Goal: Task Accomplishment & Management: Complete application form

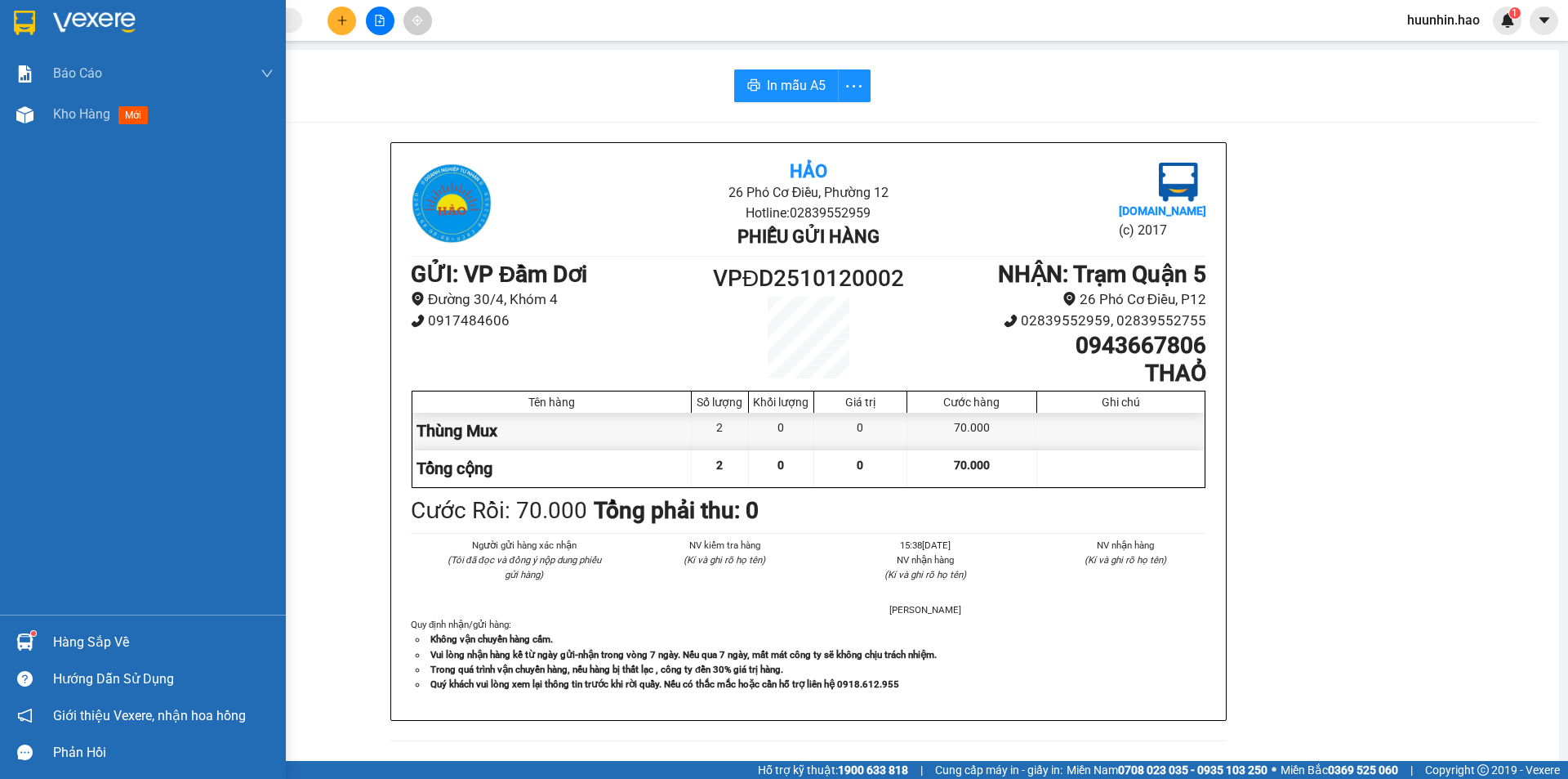
click at [25, 120] on img at bounding box center [25, 115] width 17 height 17
click at [27, 119] on img at bounding box center [25, 115] width 17 height 17
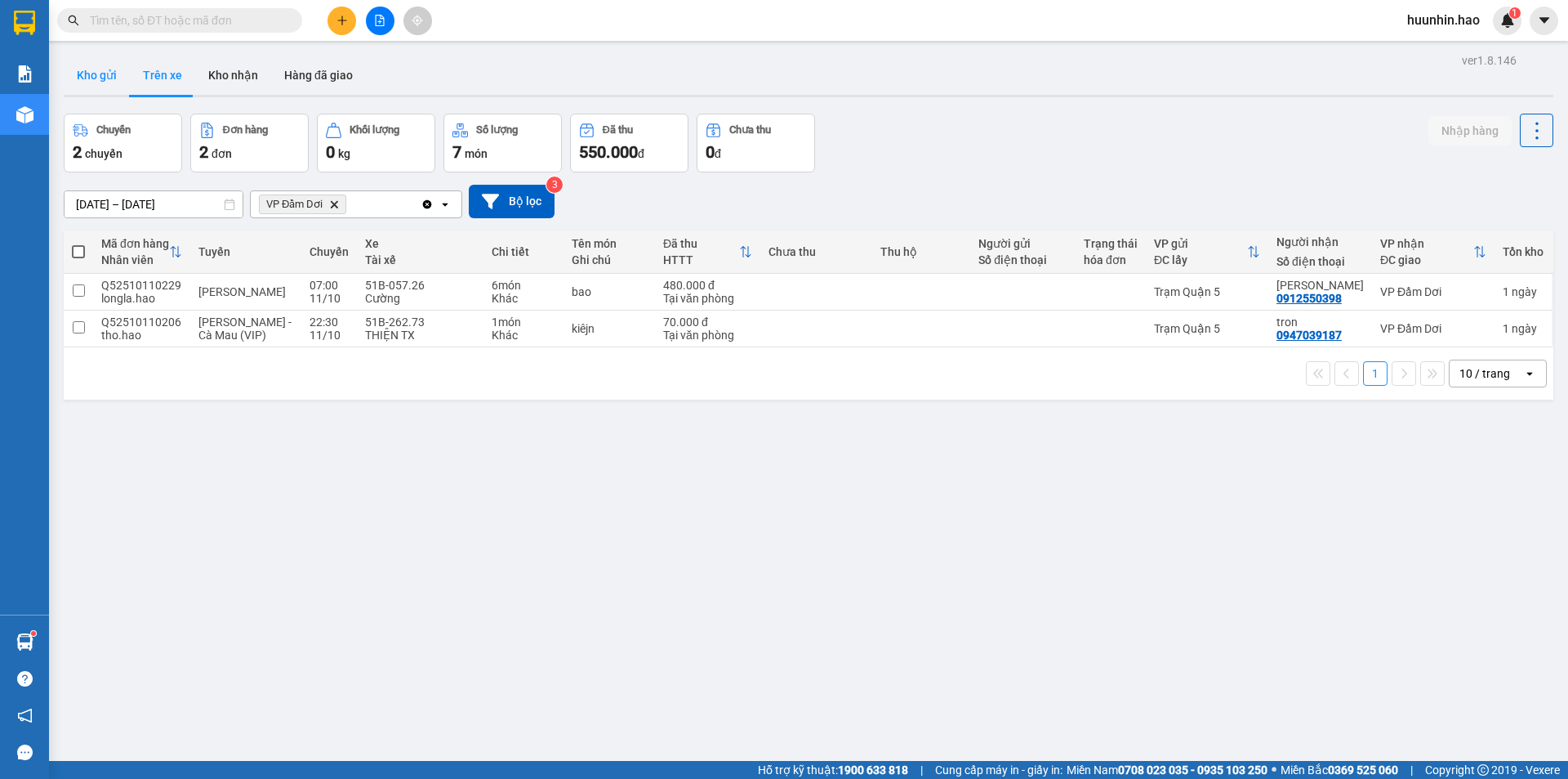
click at [76, 68] on button "Kho gửi" at bounding box center [97, 74] width 66 height 39
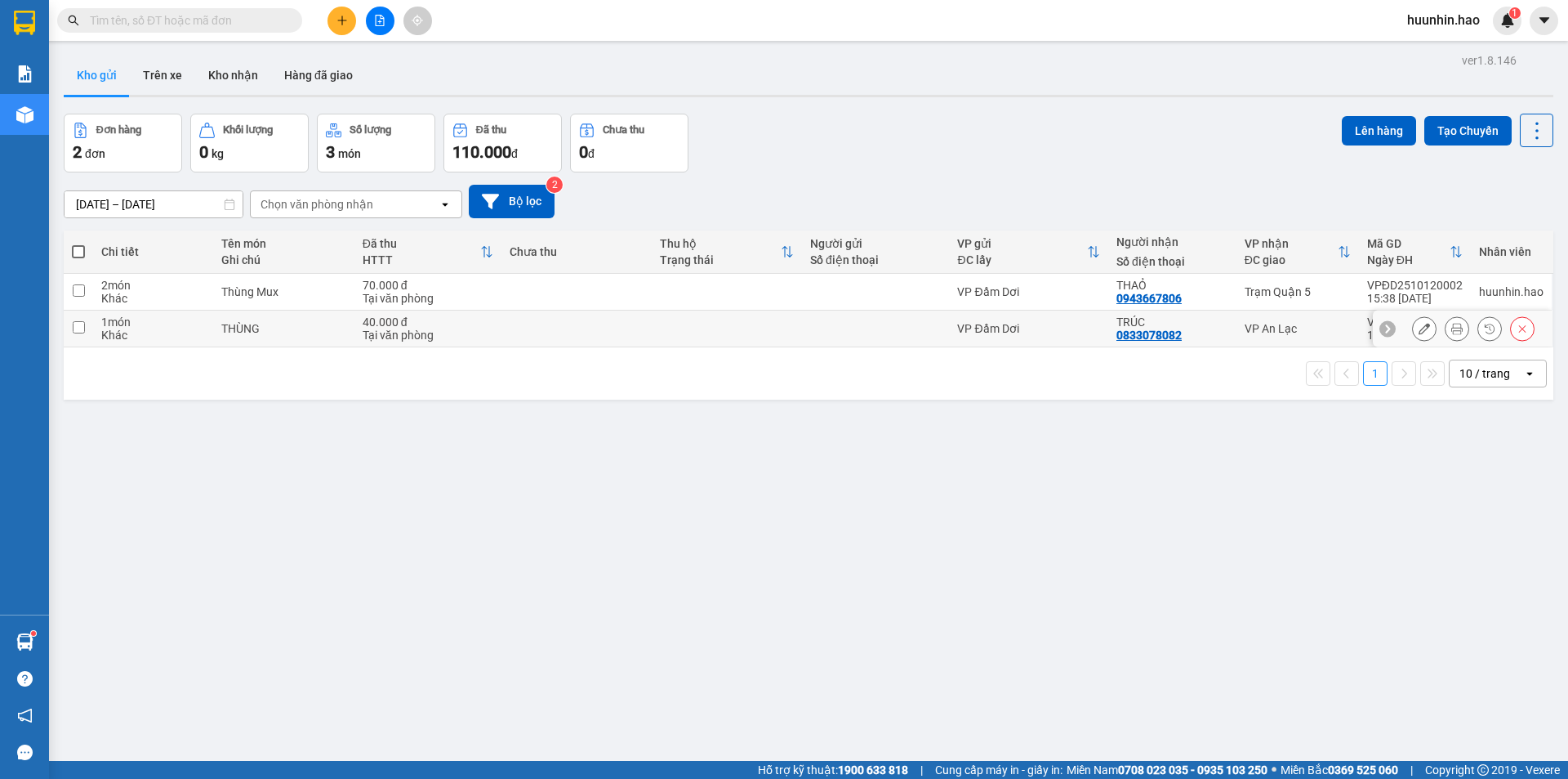
drag, startPoint x: 1058, startPoint y: 337, endPoint x: 1141, endPoint y: 325, distance: 83.9
click at [1059, 335] on div "VP Đầm Dơi" at bounding box center [1028, 328] width 143 height 13
checkbox input "true"
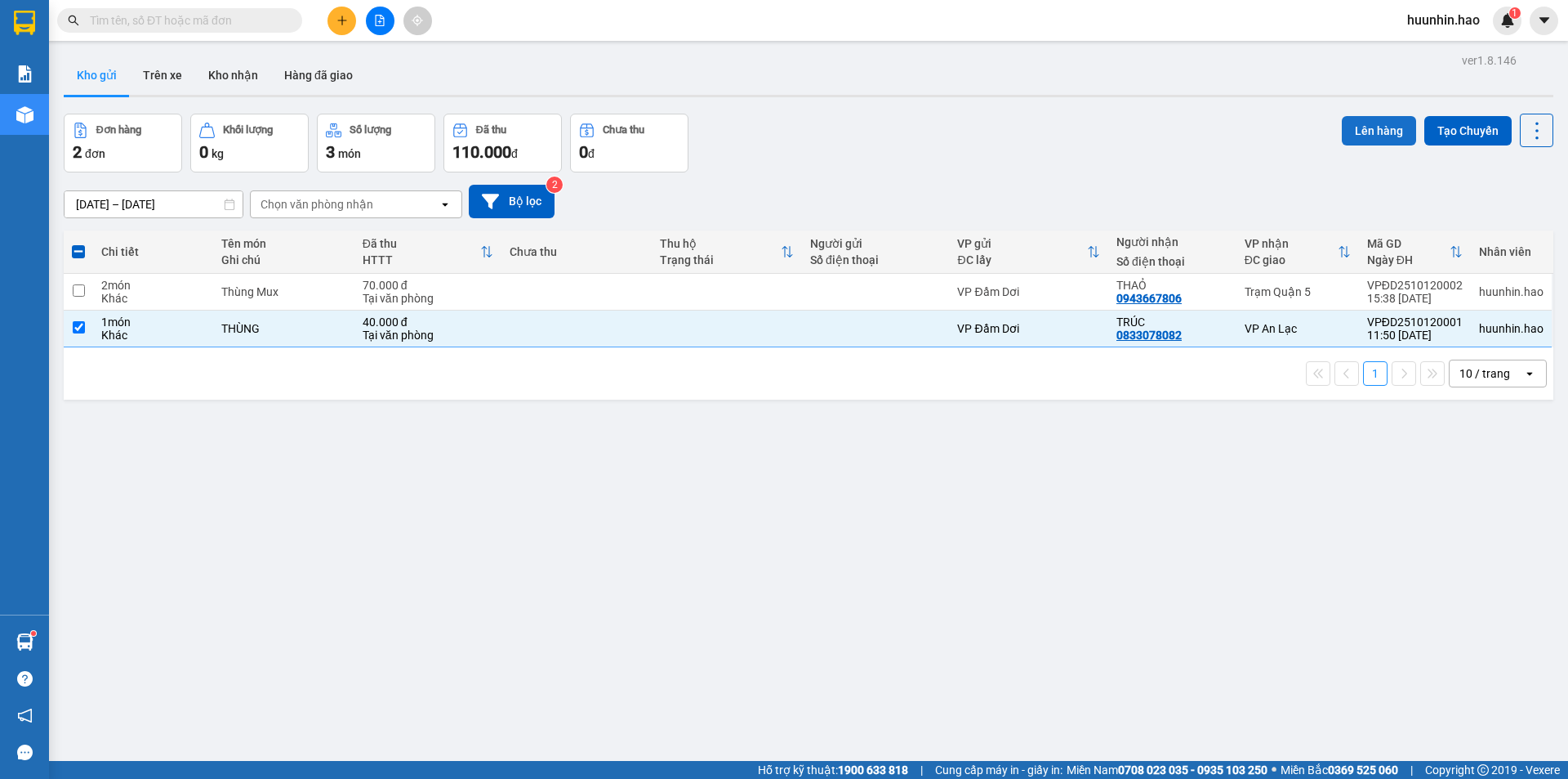
click at [1346, 125] on button "Lên hàng" at bounding box center [1379, 131] width 74 height 29
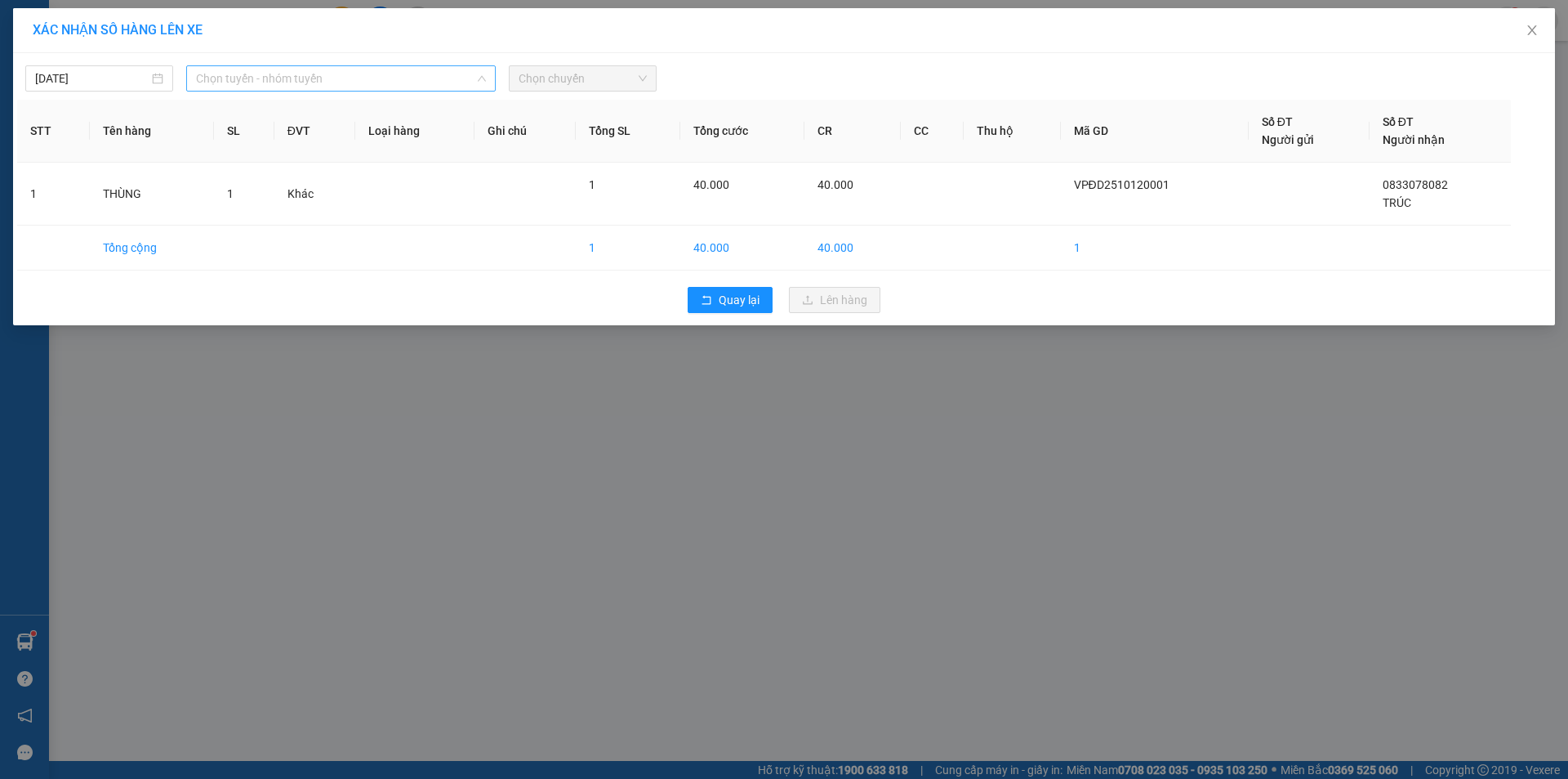
click at [420, 80] on span "Chọn tuyến - nhóm tuyến" at bounding box center [341, 78] width 290 height 24
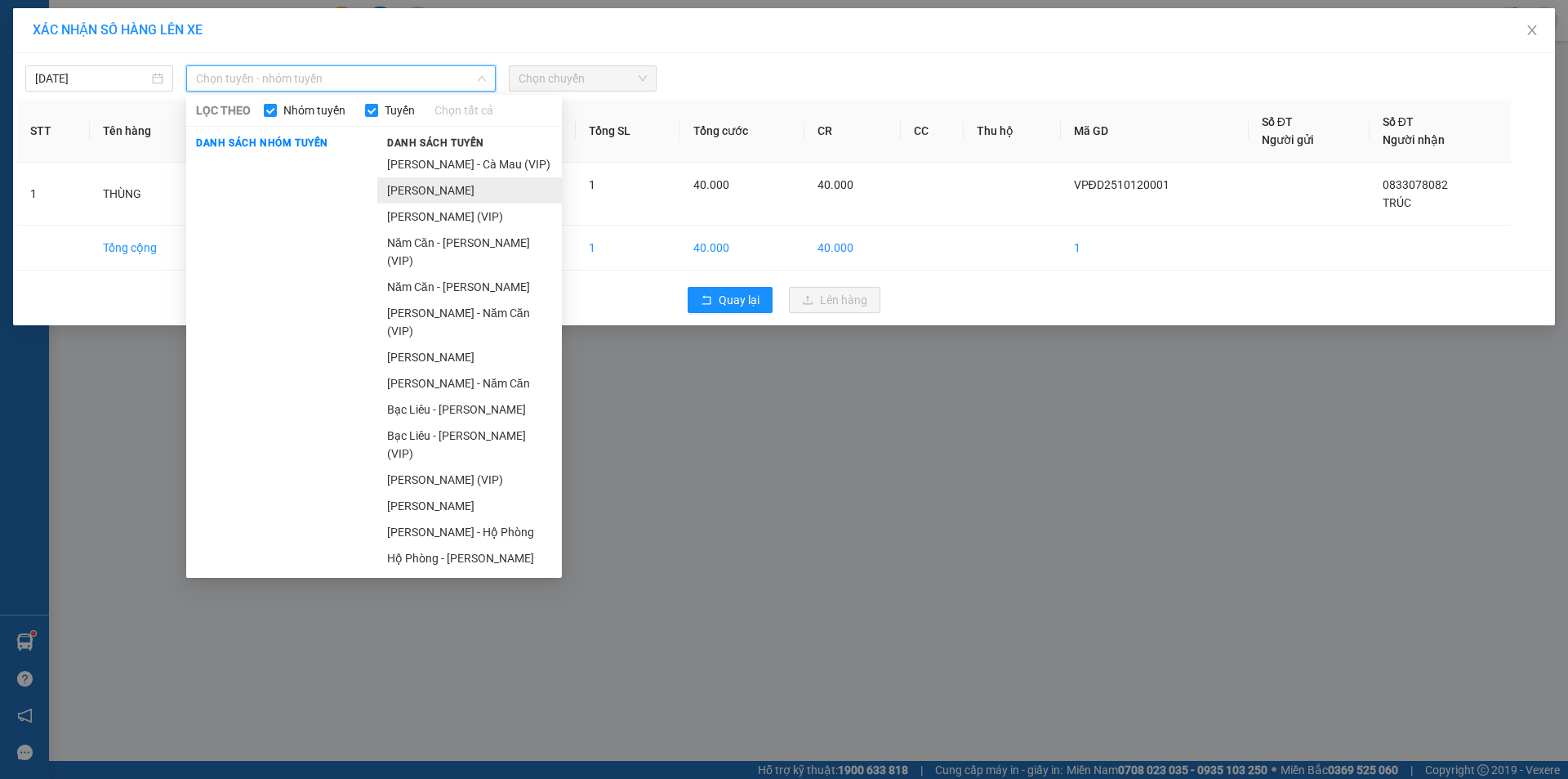
click at [403, 186] on li "[PERSON_NAME]" at bounding box center [469, 190] width 184 height 26
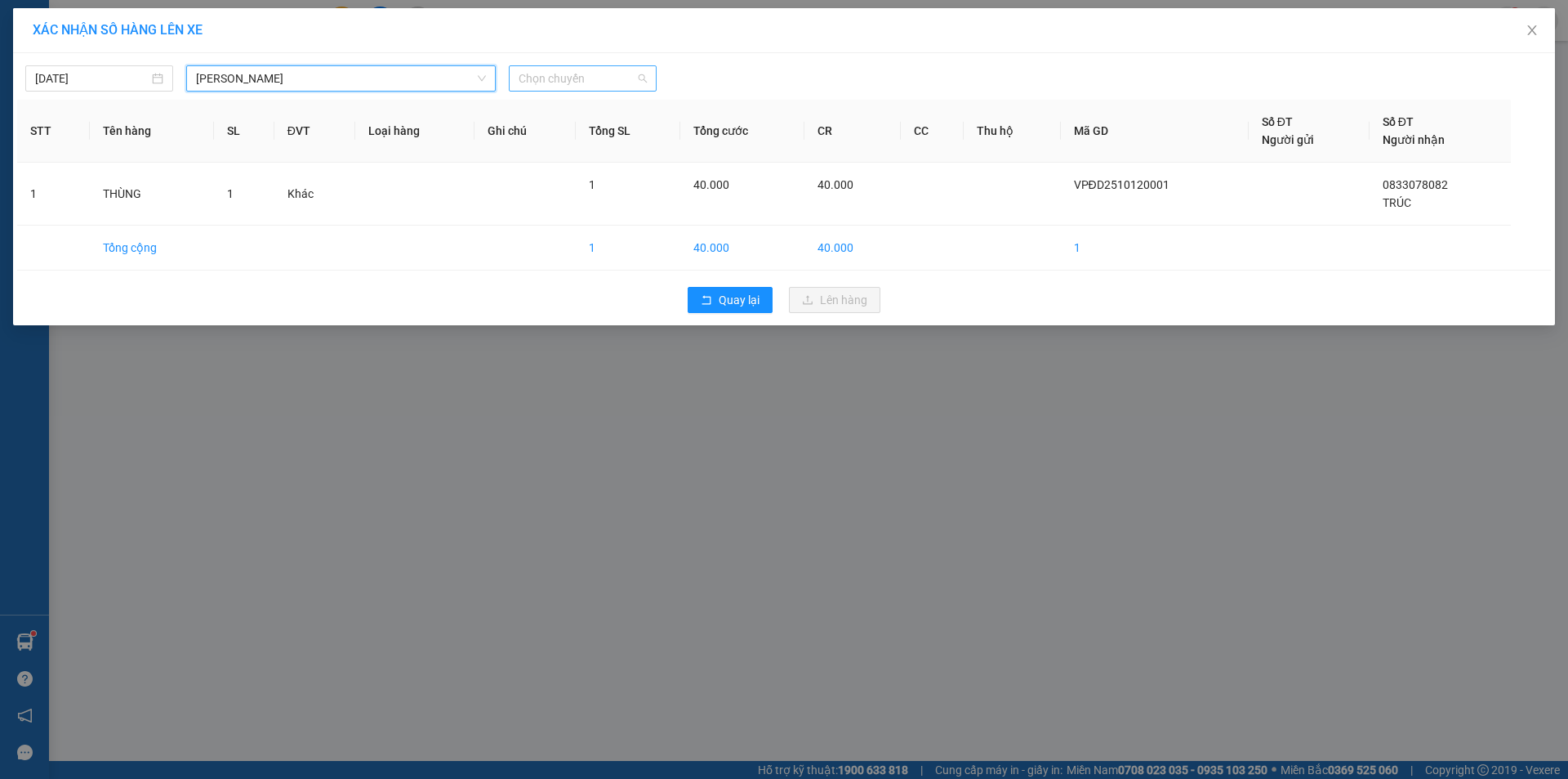
click at [547, 80] on span "Chọn chuyến" at bounding box center [582, 78] width 128 height 24
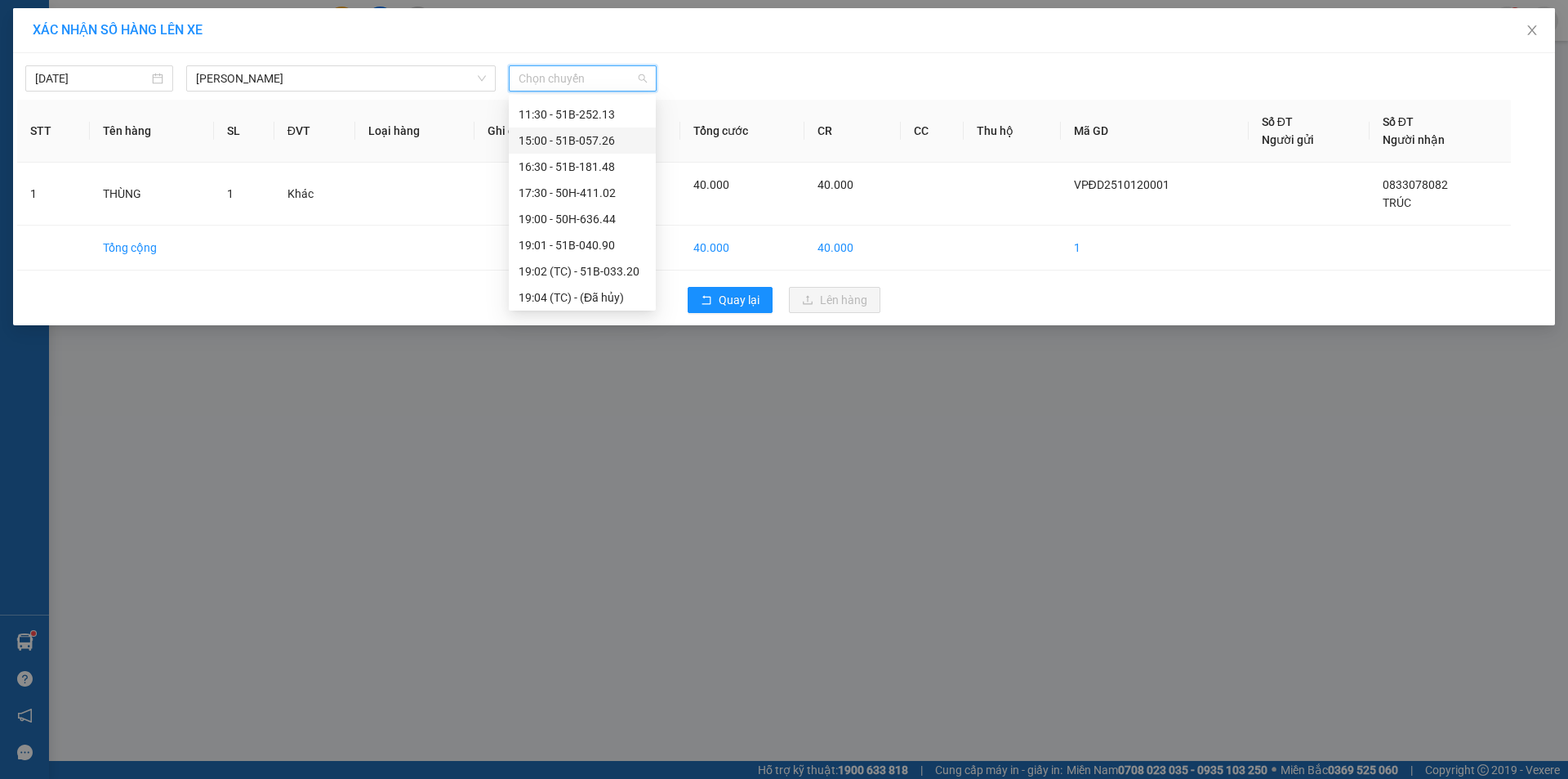
scroll to position [68, 0]
click at [565, 115] on div "11:30 - 51B-252.13" at bounding box center [582, 120] width 127 height 18
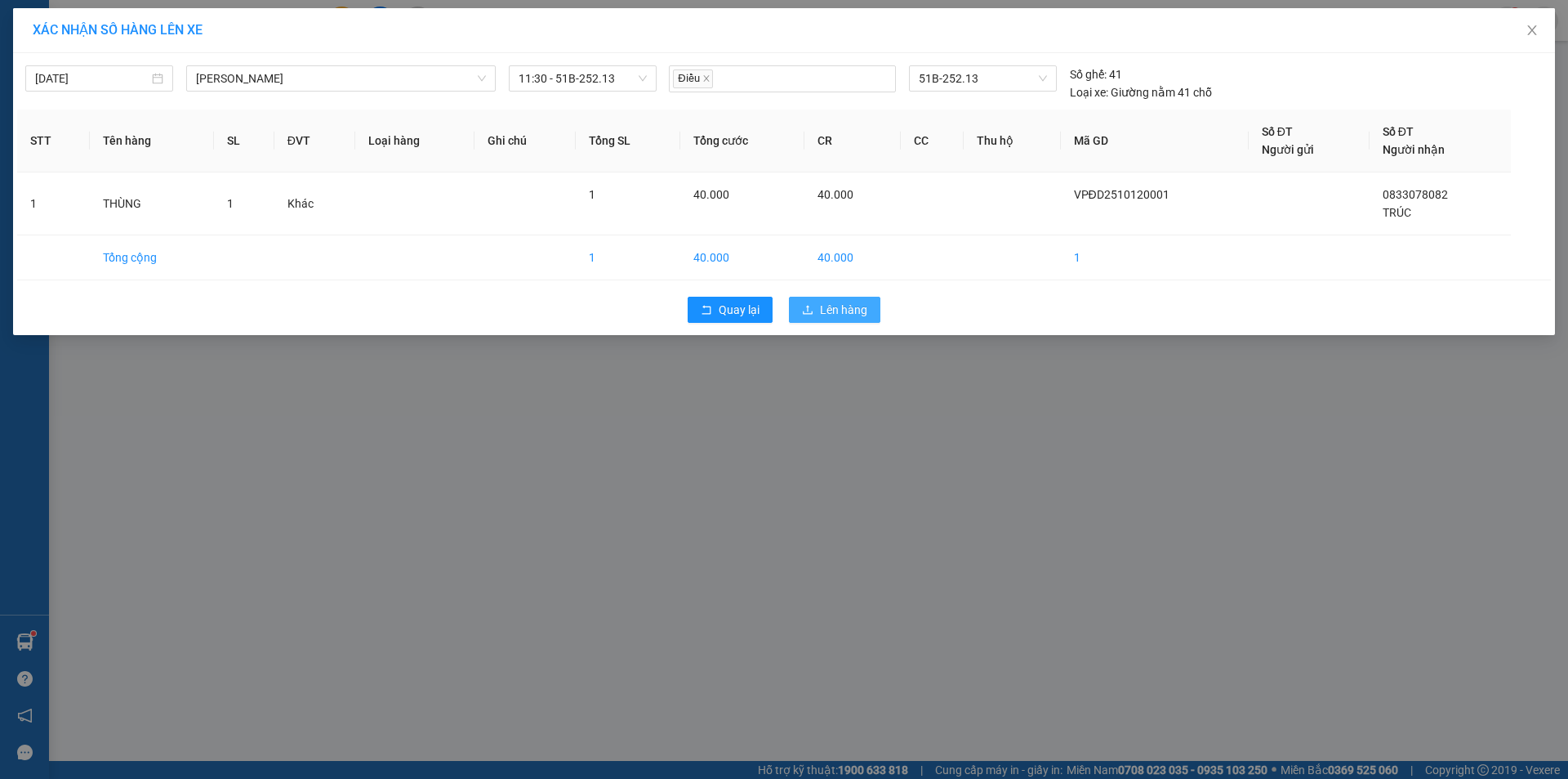
click at [853, 301] on span "Lên hàng" at bounding box center [844, 309] width 48 height 18
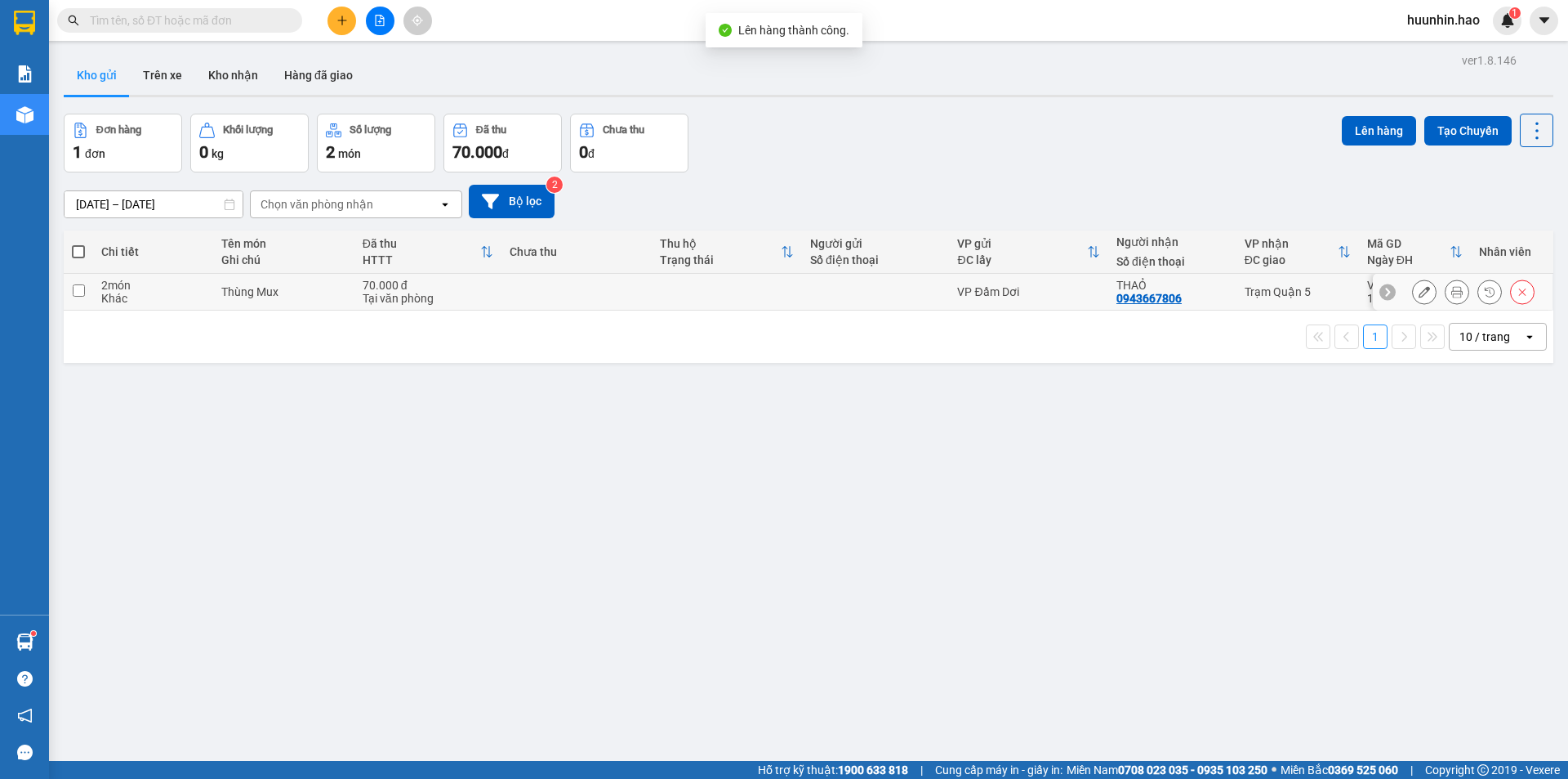
click at [1025, 297] on div "VP Đầm Dơi" at bounding box center [1028, 291] width 143 height 13
checkbox input "true"
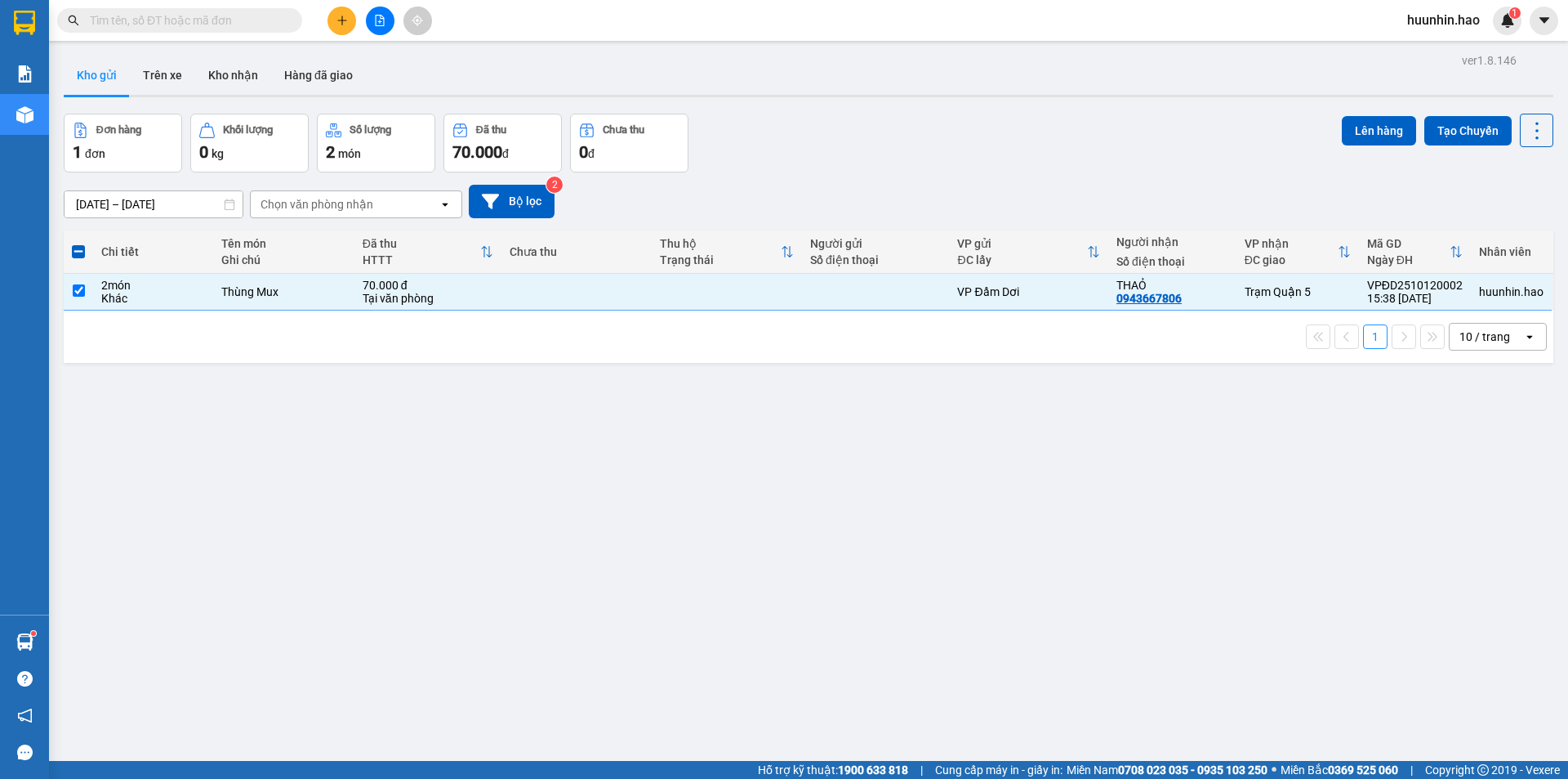
click at [337, 16] on icon "plus" at bounding box center [342, 20] width 11 height 11
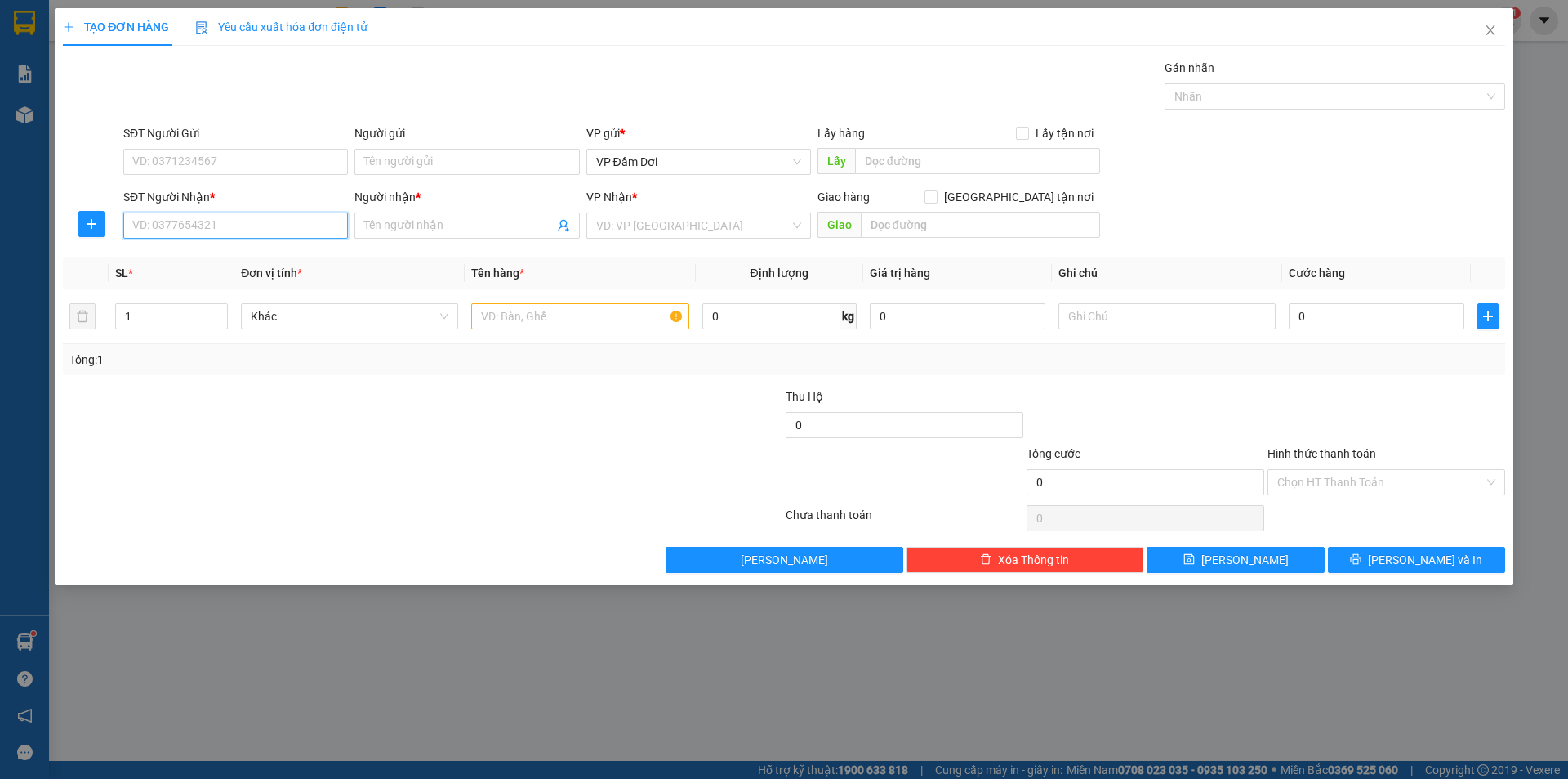
click at [220, 232] on input "SĐT Người Nhận *" at bounding box center [236, 225] width 225 height 26
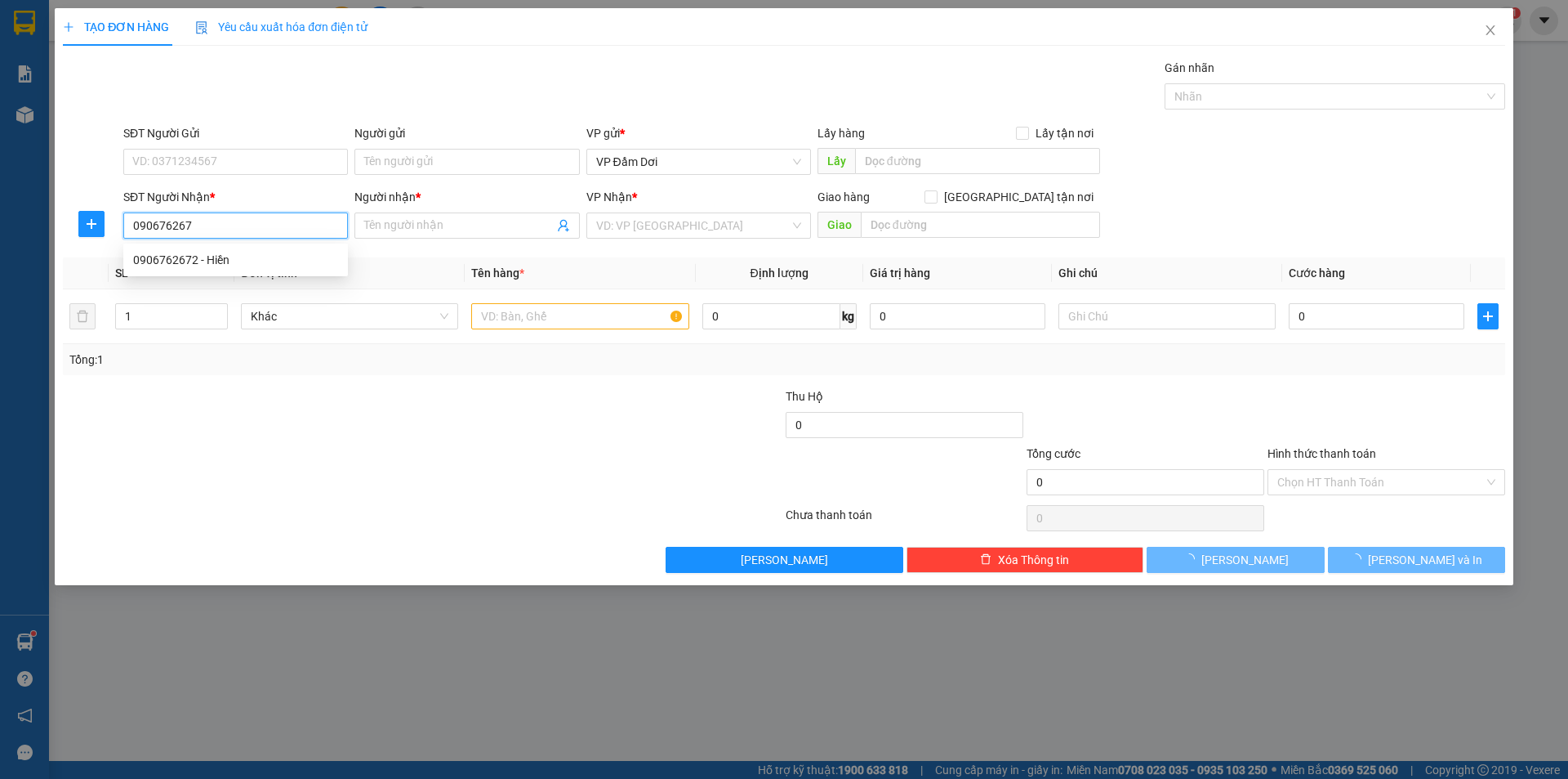
type input "0906762672"
click at [273, 260] on div "0906762672 - Hiền" at bounding box center [235, 260] width 205 height 18
type input "Hiền"
type input "50.000"
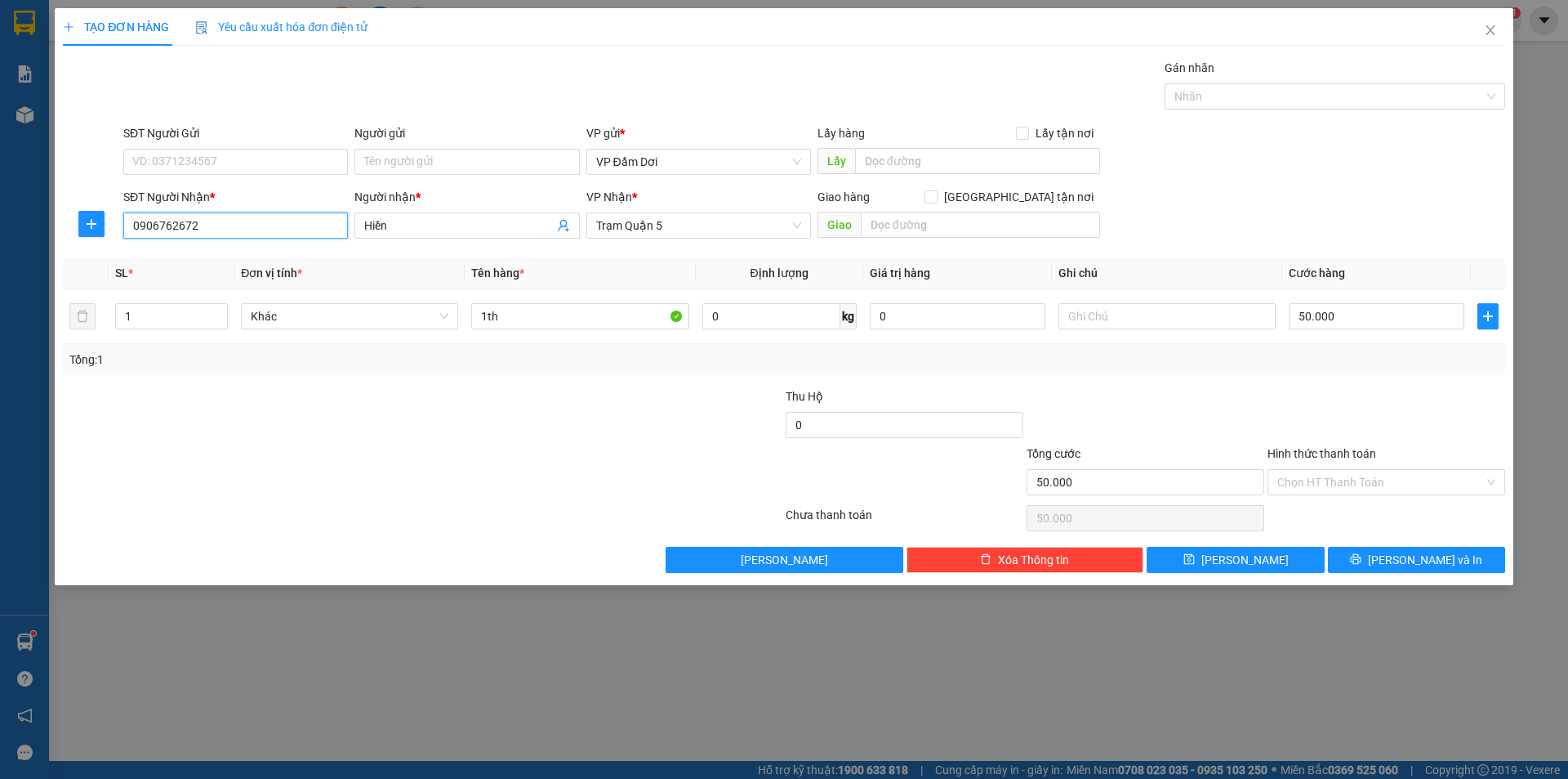
type input "0906762672"
click at [582, 412] on div at bounding box center [664, 415] width 241 height 57
click at [1349, 473] on input "Hình thức thanh toán" at bounding box center [1380, 482] width 207 height 24
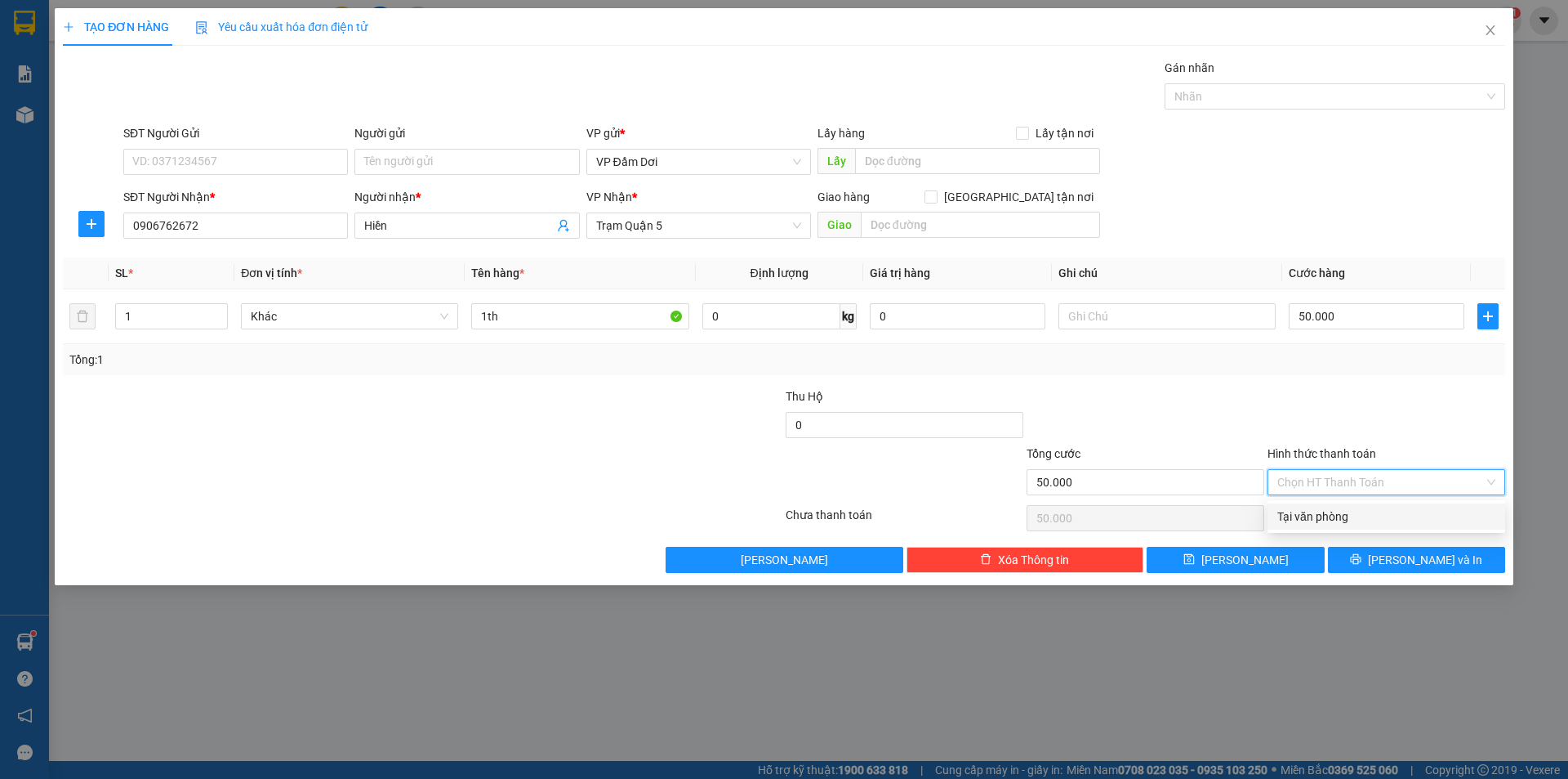
click at [1349, 474] on input "Hình thức thanh toán" at bounding box center [1380, 482] width 207 height 24
click at [1360, 518] on div "Tại văn phòng" at bounding box center [1386, 516] width 218 height 18
type input "0"
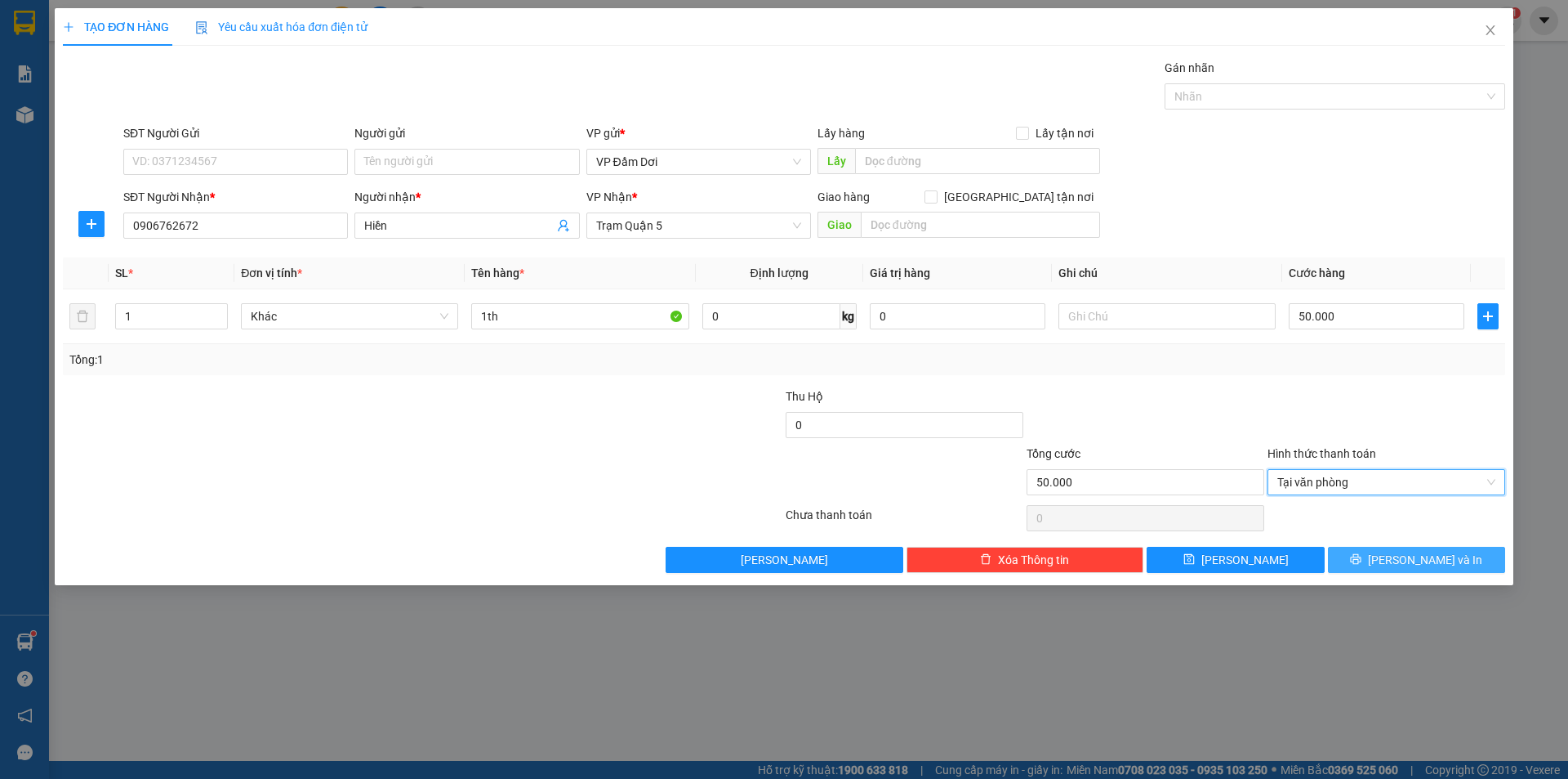
click at [1457, 558] on button "[PERSON_NAME] và In" at bounding box center [1417, 560] width 177 height 26
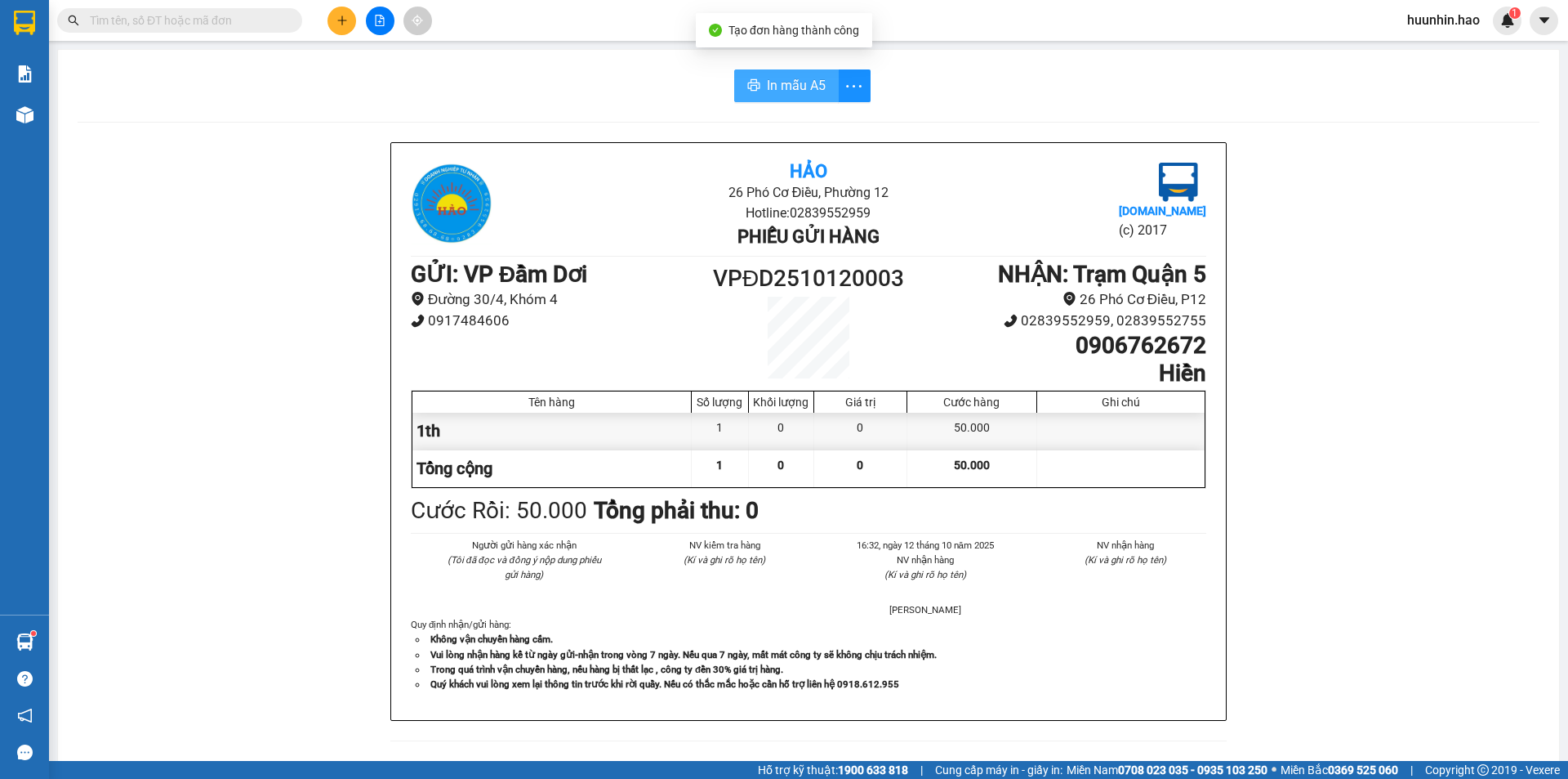
click at [807, 74] on button "In mẫu A5" at bounding box center [787, 86] width 105 height 33
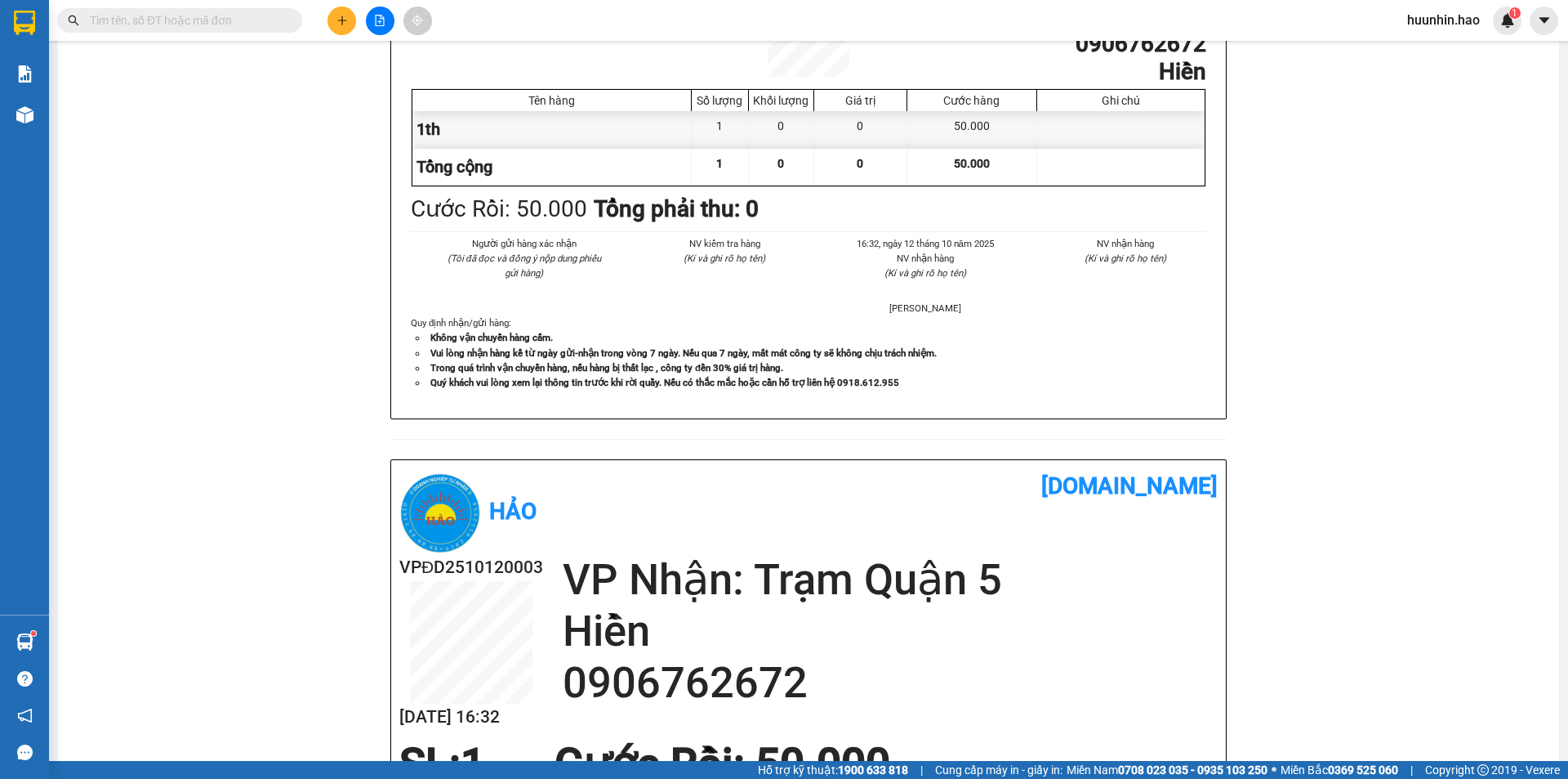
scroll to position [490, 0]
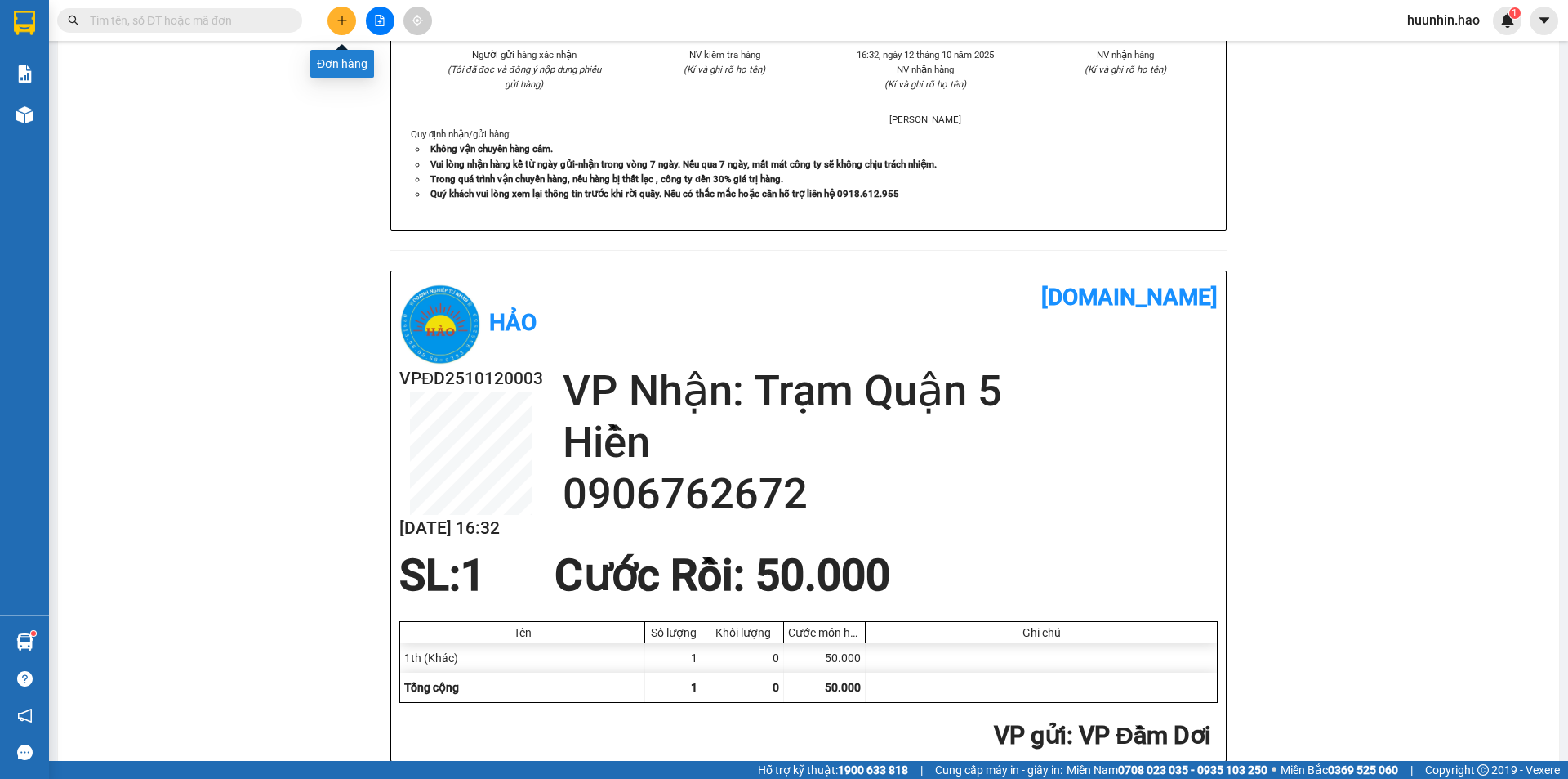
click at [342, 18] on icon "plus" at bounding box center [342, 20] width 11 height 11
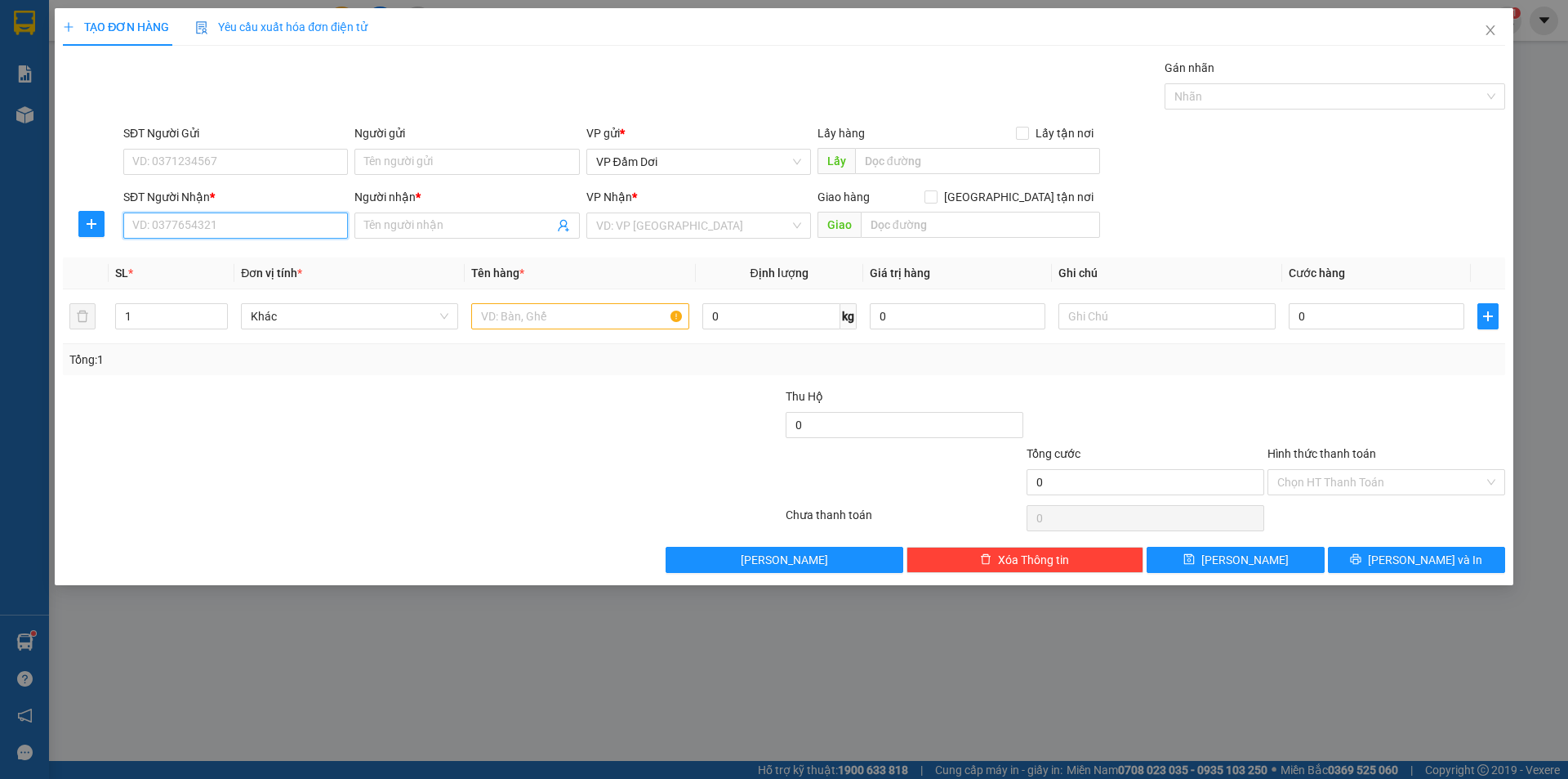
click at [278, 233] on input "SĐT Người Nhận *" at bounding box center [236, 225] width 225 height 26
click at [262, 265] on div "0855556459 - [GEOGRAPHIC_DATA]" at bounding box center [235, 260] width 205 height 18
type input "0855556459"
type input "[PERSON_NAME]"
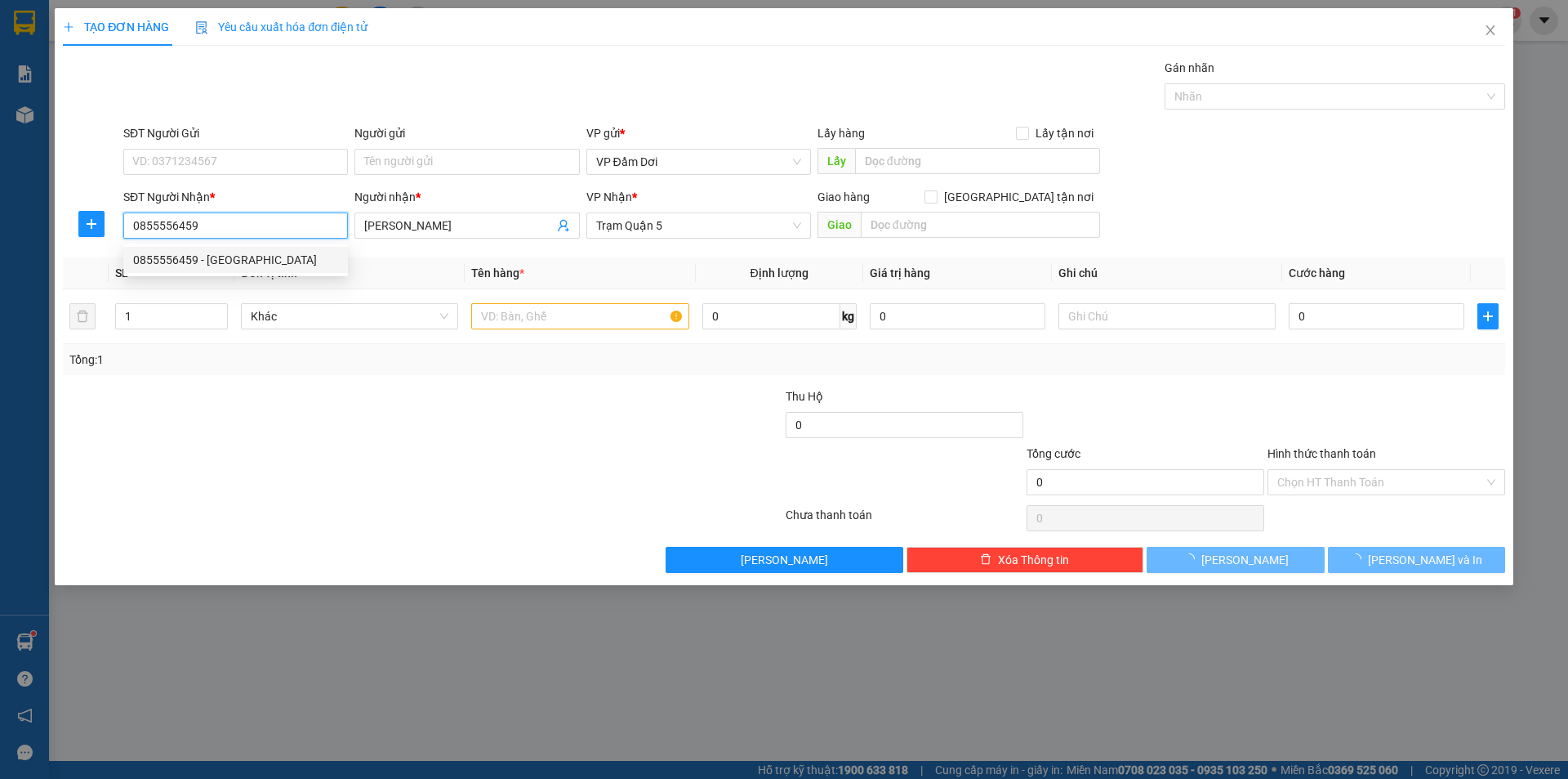
type input "40.000"
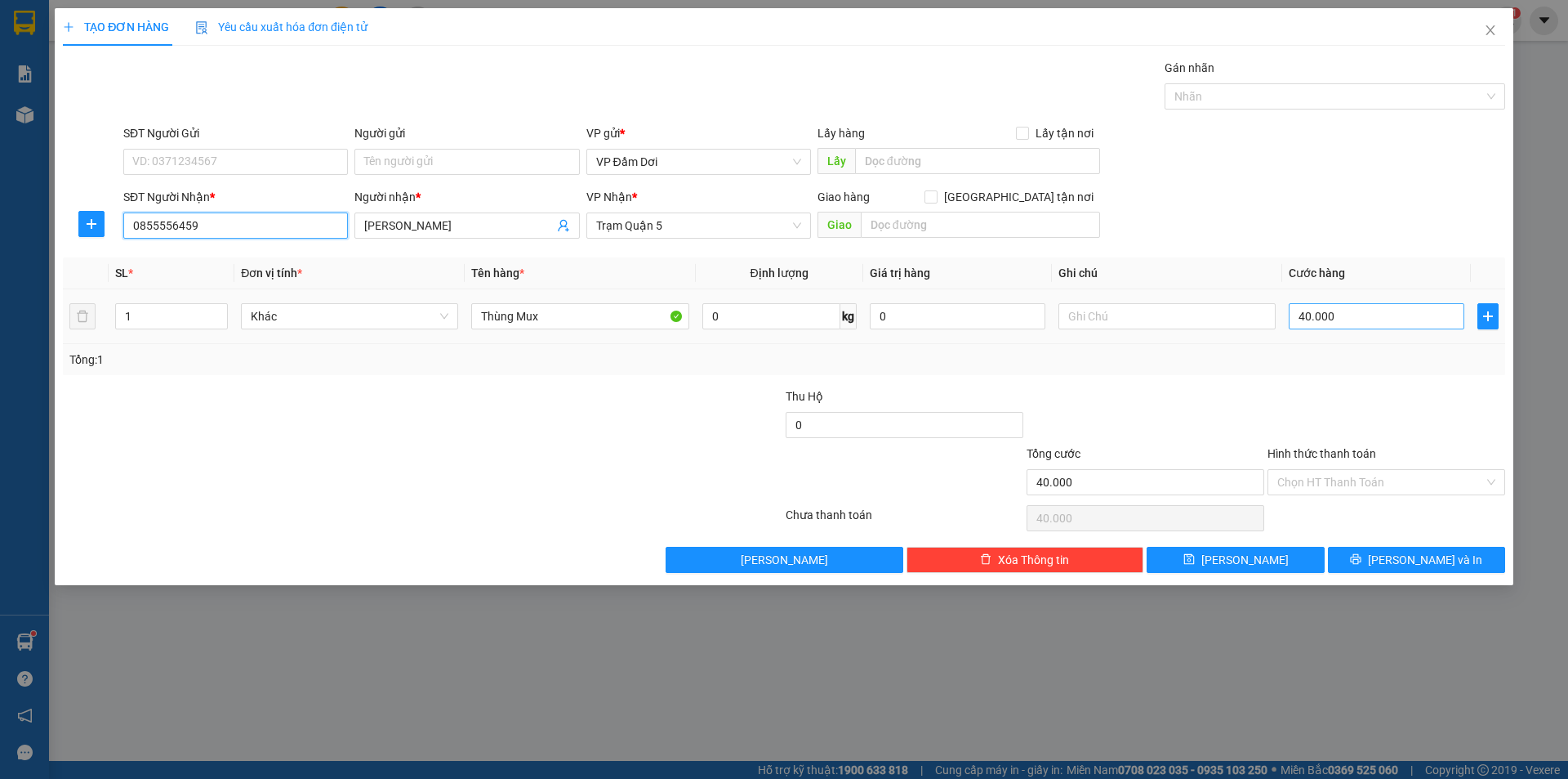
type input "0855556459"
click at [1338, 309] on input "40.000" at bounding box center [1377, 316] width 176 height 26
type input "0"
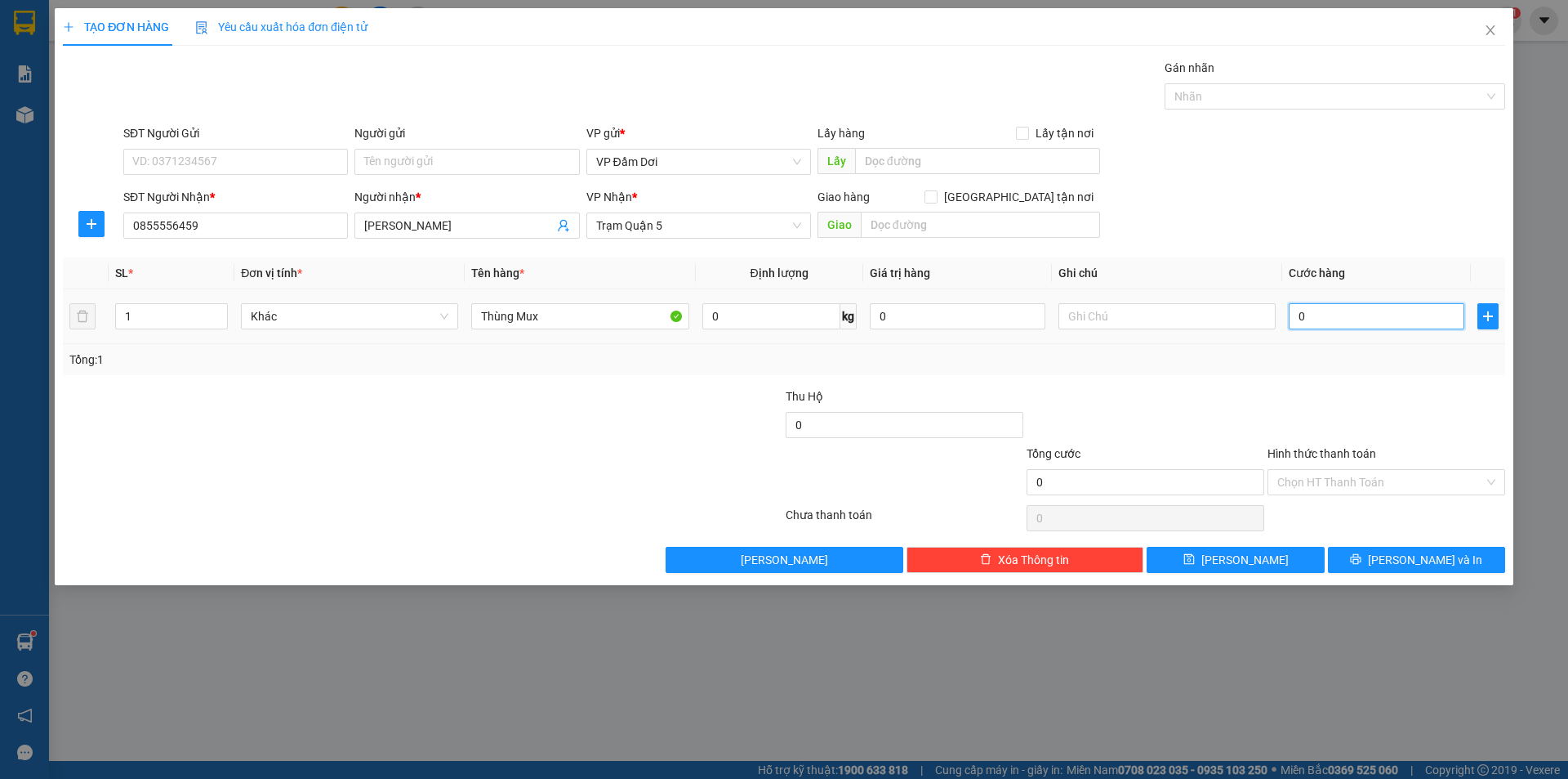
type input "5"
type input "050"
type input "50"
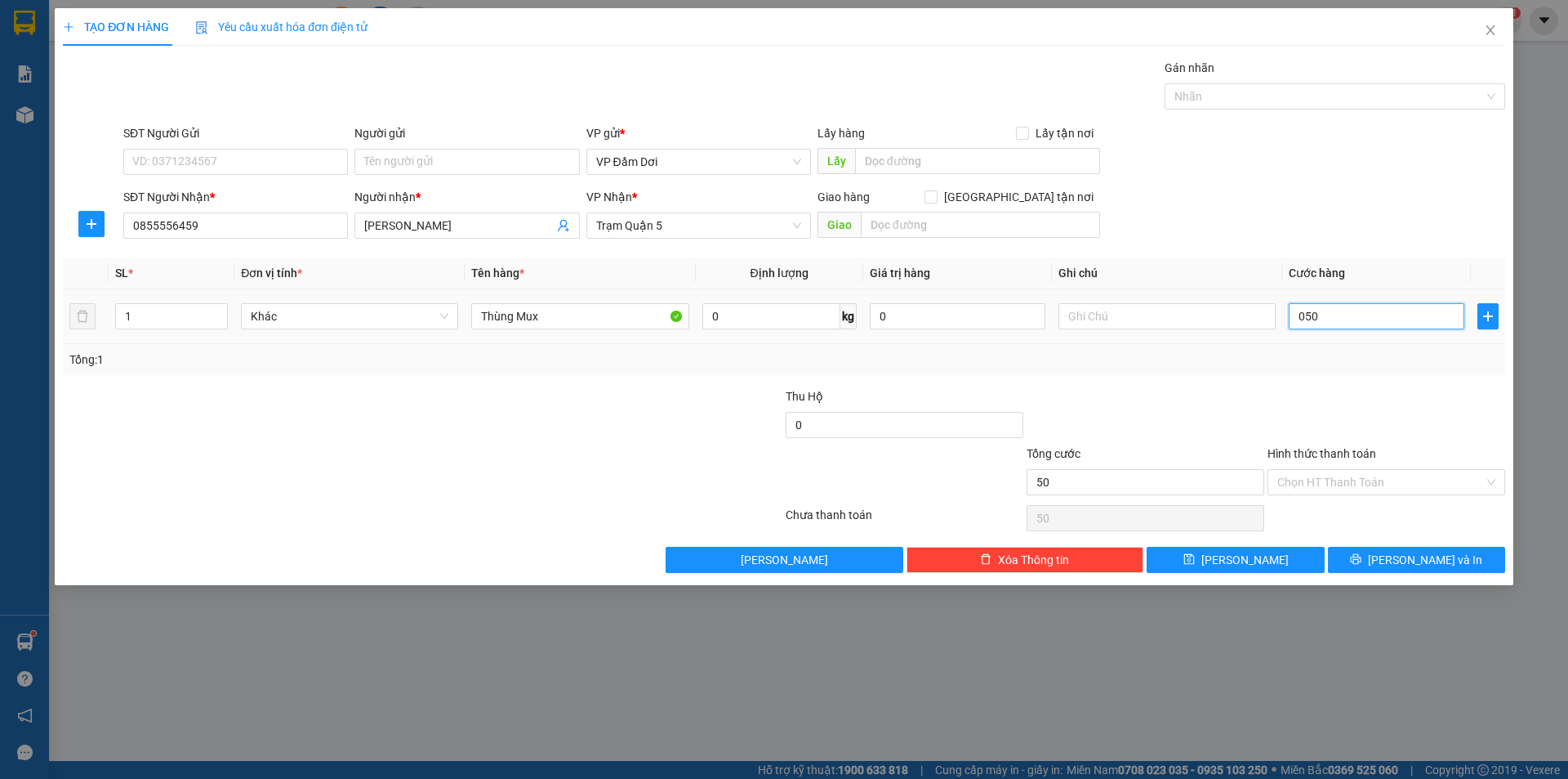
type input "500"
type input "0.500"
type input "5.000"
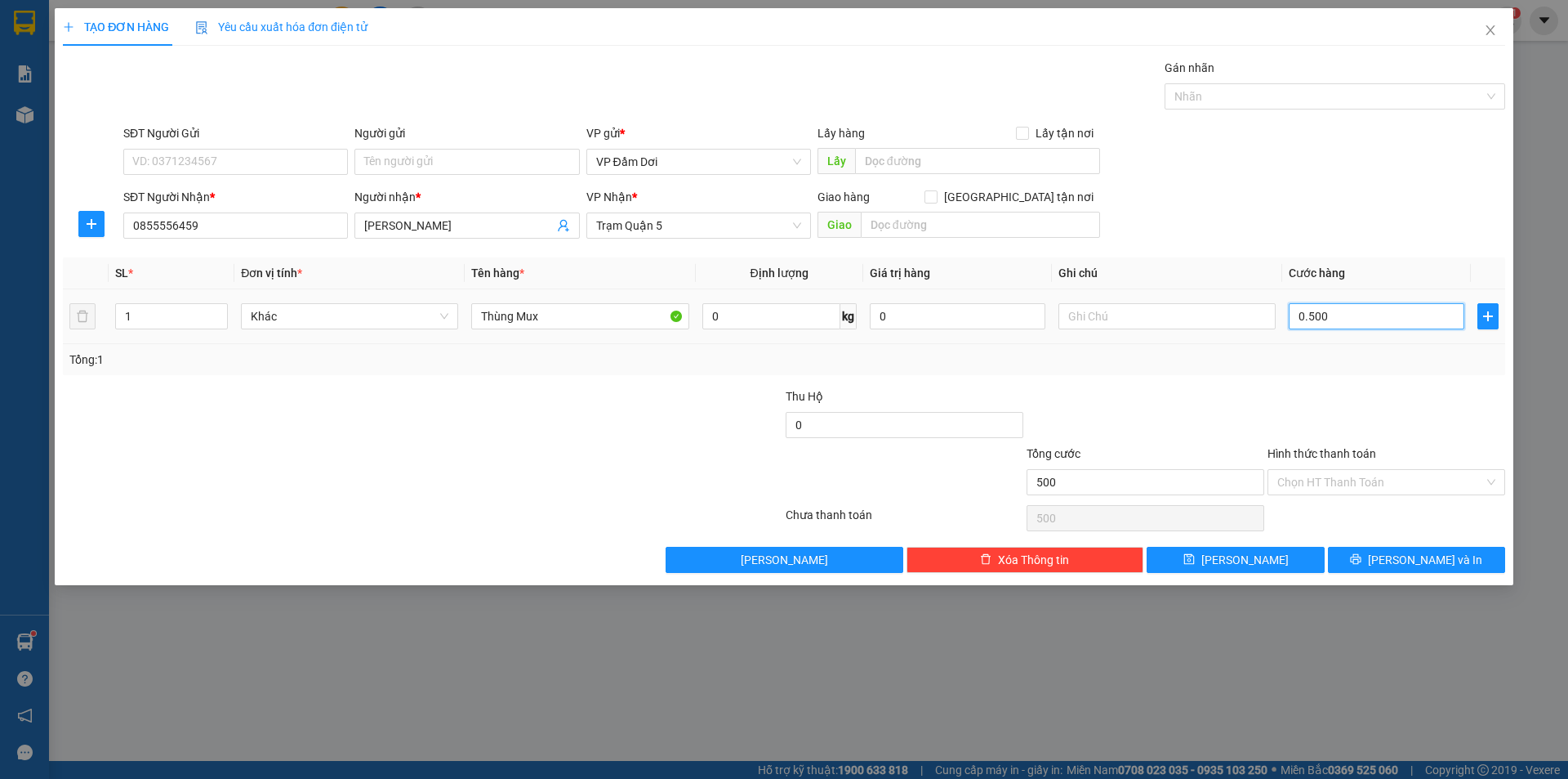
type input "05.000"
type input "50.000"
click at [1353, 362] on div "Tổng: 1" at bounding box center [784, 359] width 1430 height 18
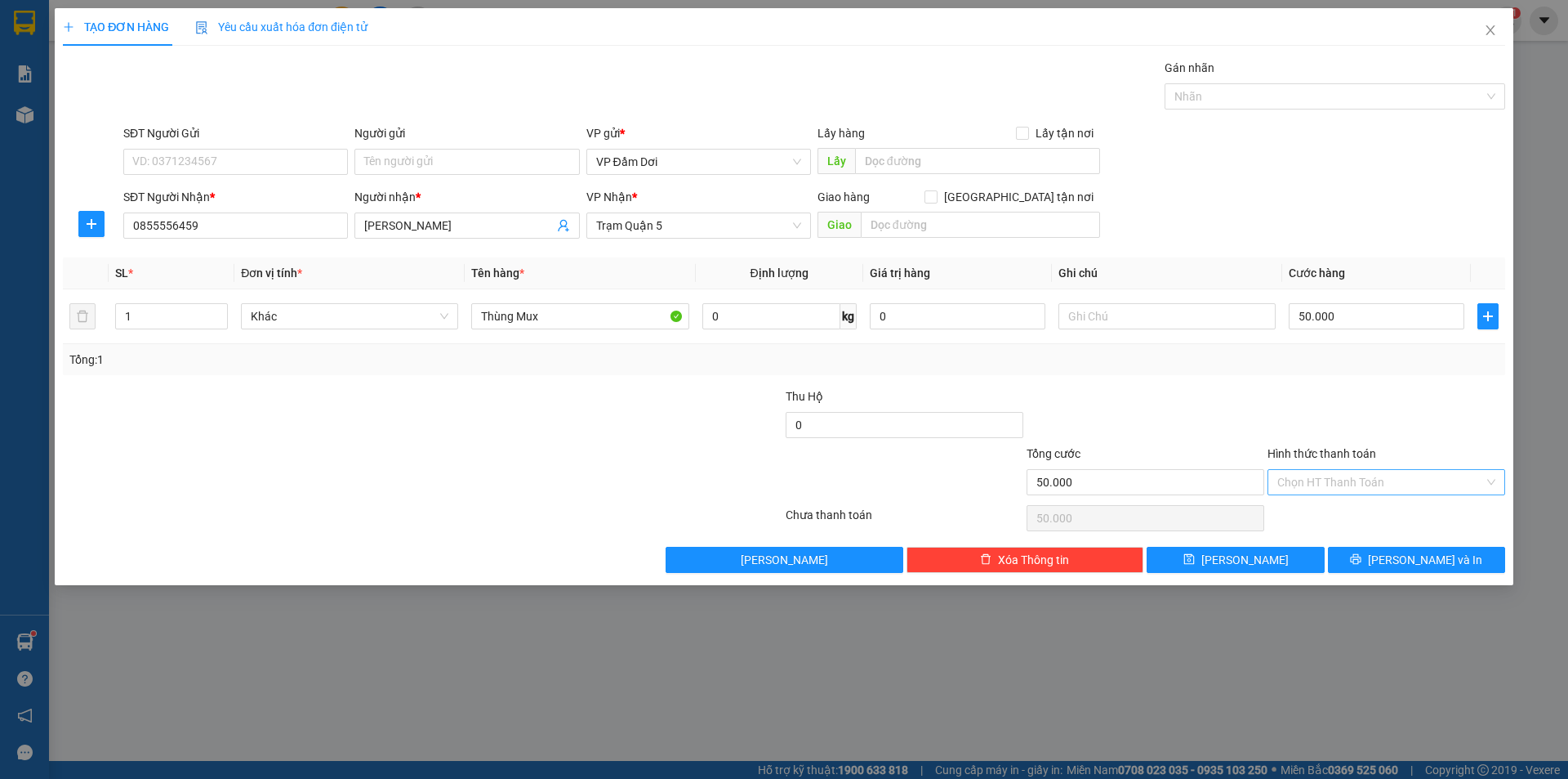
click at [1377, 491] on input "Hình thức thanh toán" at bounding box center [1380, 482] width 207 height 24
click at [1366, 522] on div "Tại văn phòng" at bounding box center [1386, 516] width 218 height 18
type input "0"
click at [1405, 566] on span "[PERSON_NAME] và In" at bounding box center [1425, 559] width 114 height 18
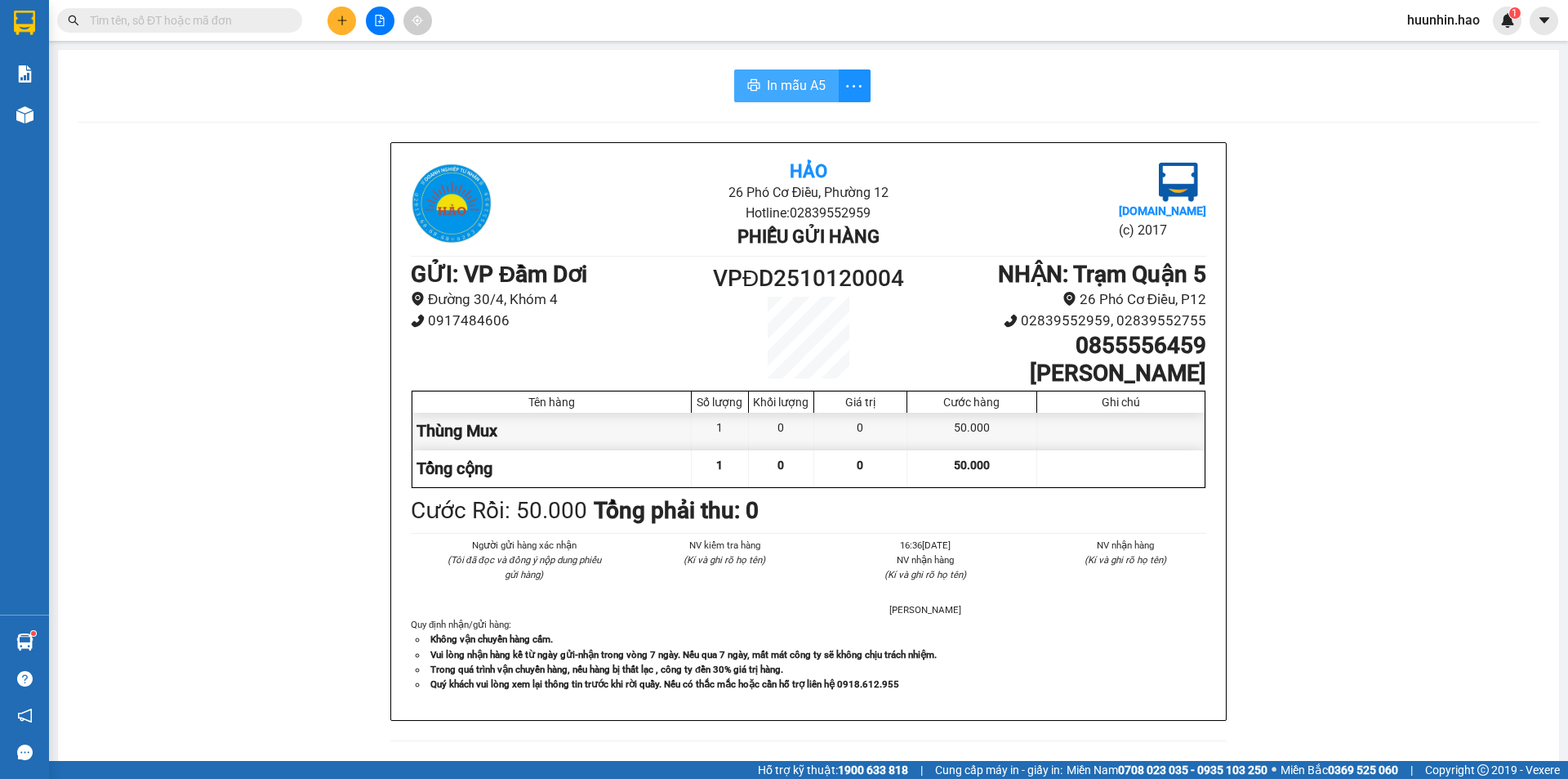
click at [794, 95] on span "In mẫu A5" at bounding box center [796, 86] width 59 height 21
click at [357, 23] on div at bounding box center [380, 21] width 123 height 29
click at [347, 24] on icon "plus" at bounding box center [342, 20] width 11 height 11
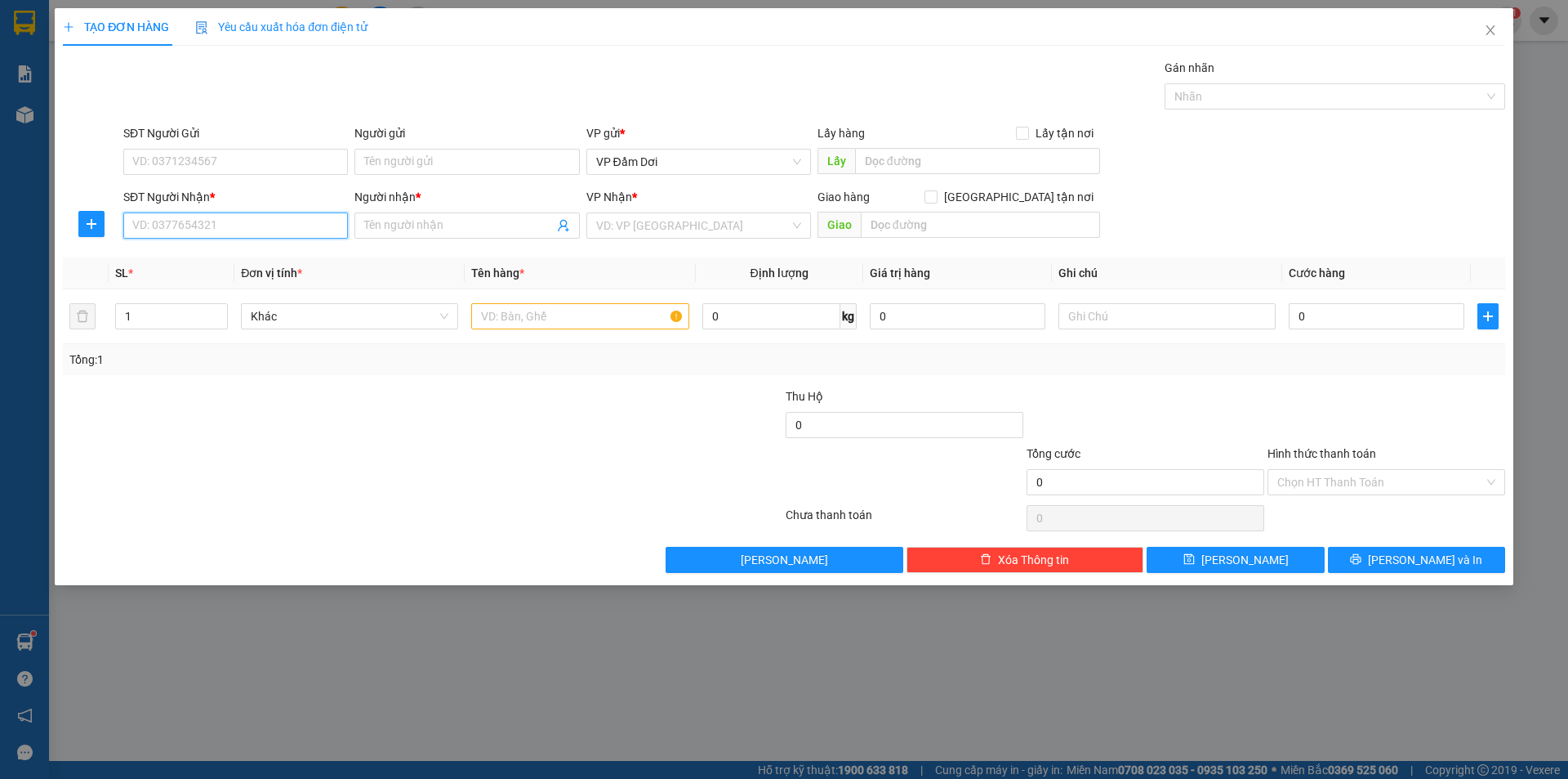
click at [288, 223] on input "SĐT Người Nhận *" at bounding box center [236, 225] width 225 height 26
click at [283, 266] on div "0969982012 - AN" at bounding box center [235, 260] width 205 height 18
type input "0969982012"
type input "AN"
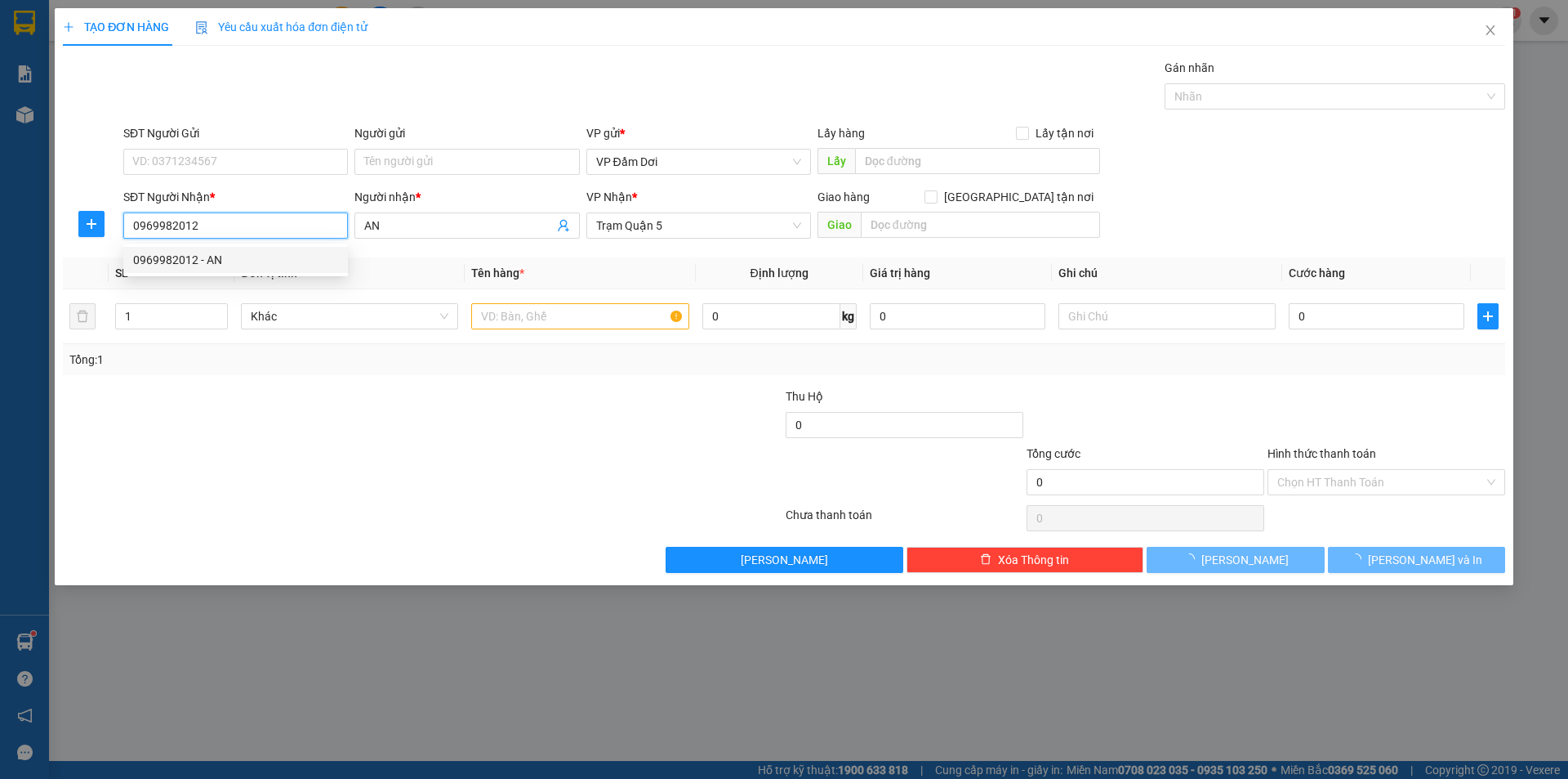
type input "50.000"
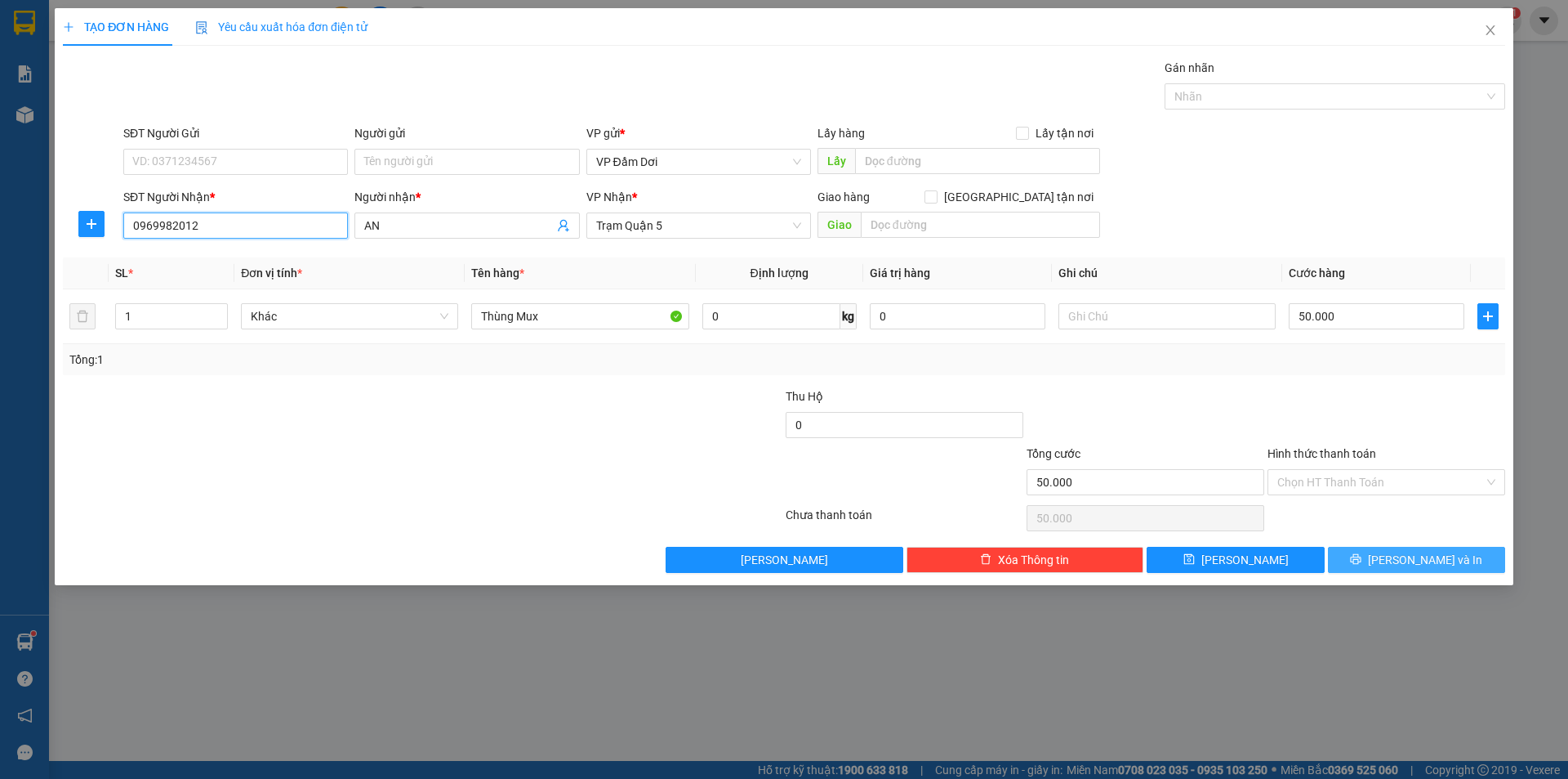
type input "0969982012"
click at [1416, 569] on span "[PERSON_NAME] và In" at bounding box center [1425, 559] width 114 height 18
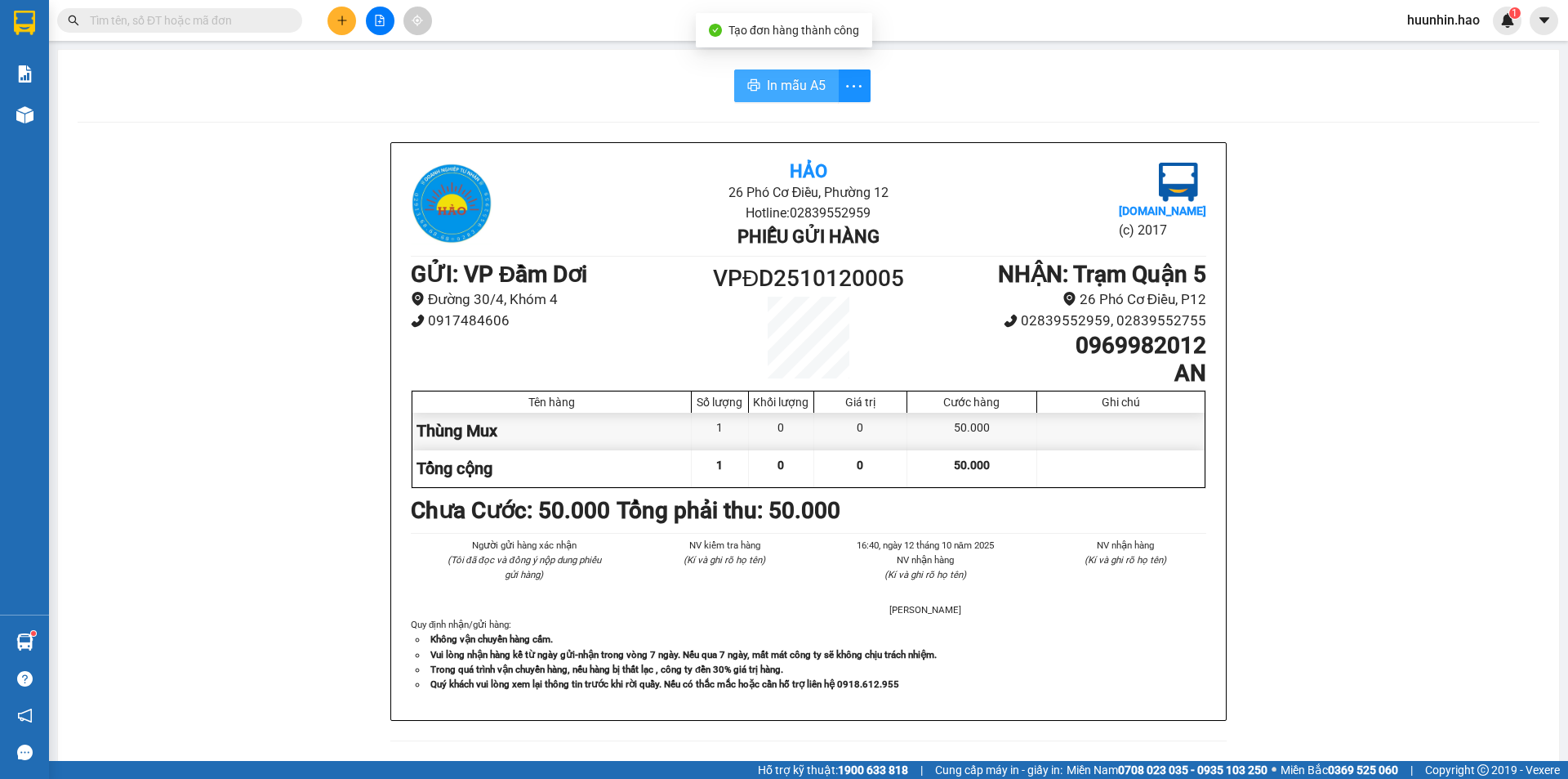
click at [802, 89] on span "In mẫu A5" at bounding box center [796, 86] width 59 height 21
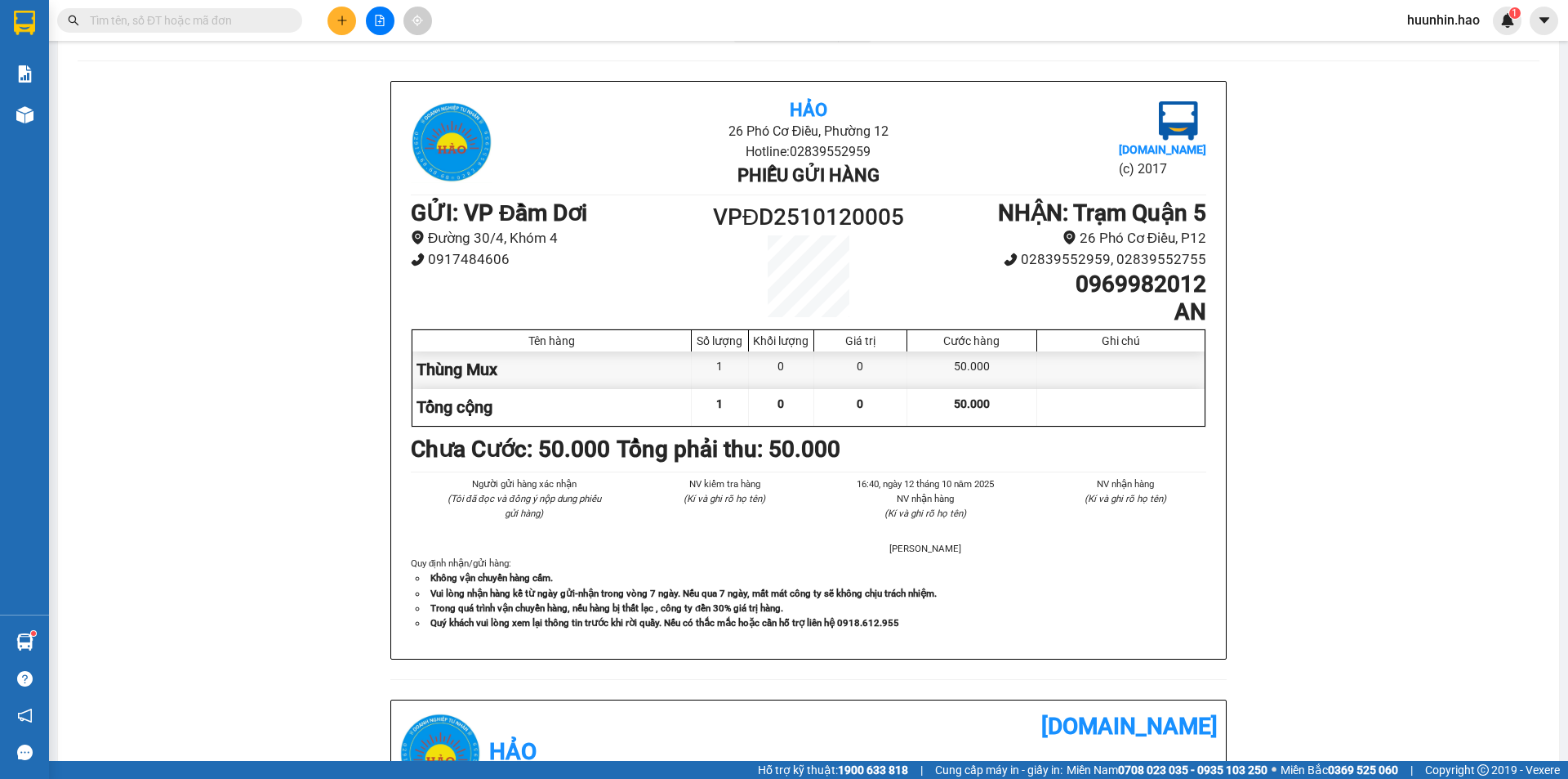
scroll to position [164, 0]
